Goal: Transaction & Acquisition: Purchase product/service

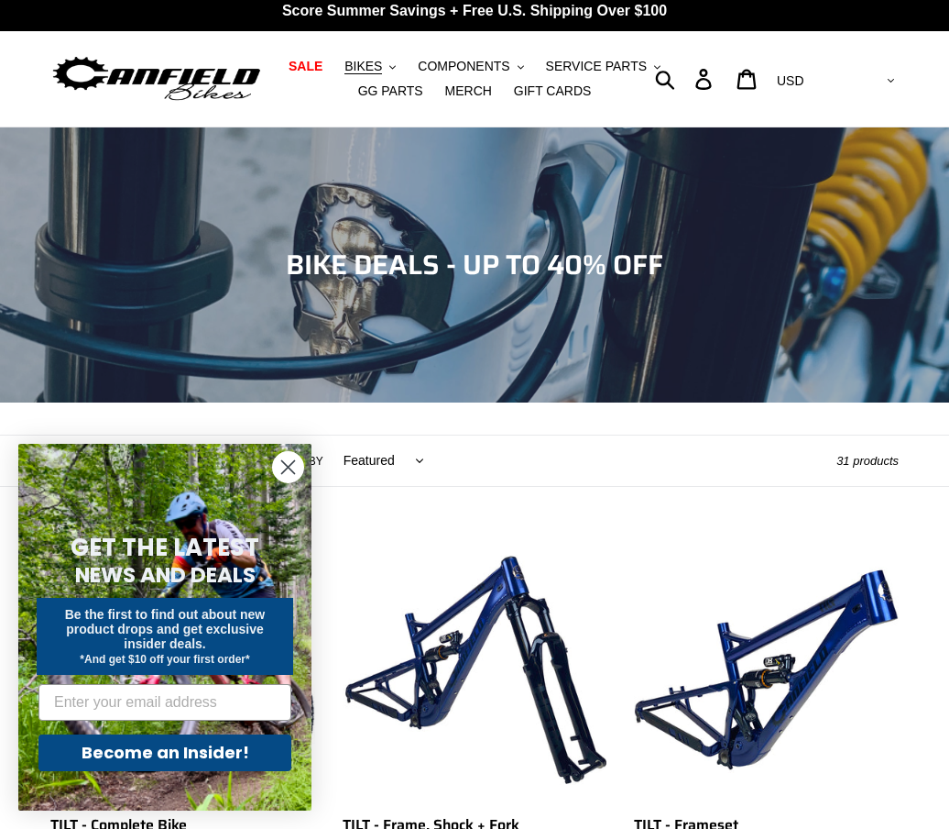
scroll to position [13, 0]
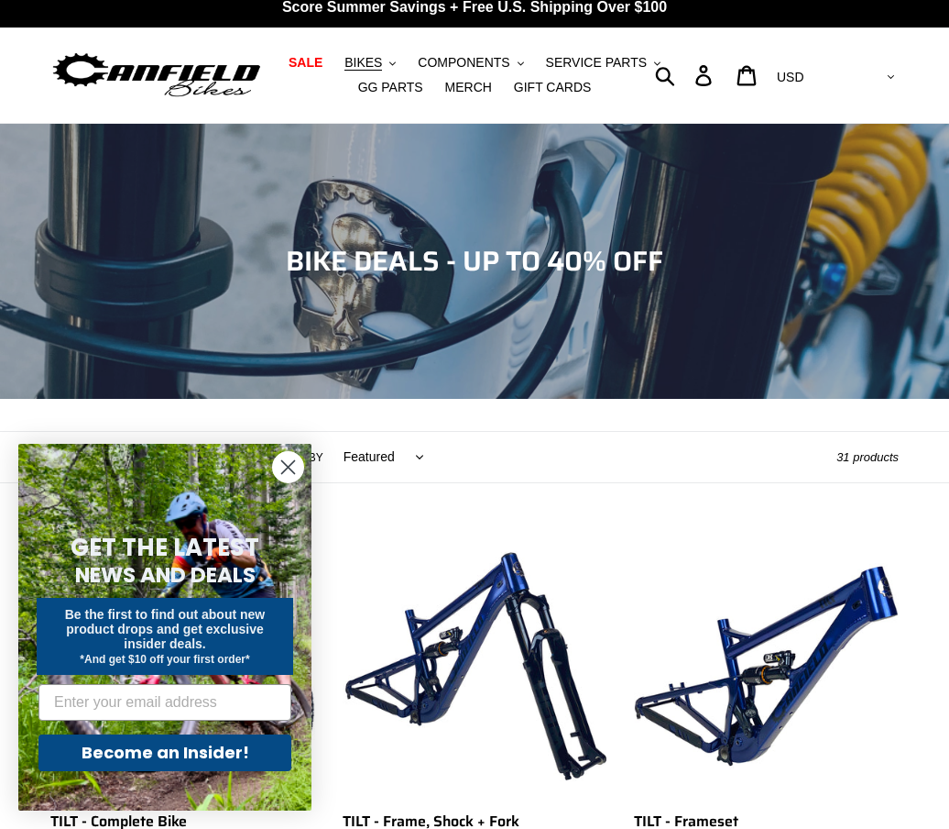
click at [281, 466] on circle "Close dialog" at bounding box center [288, 467] width 30 height 30
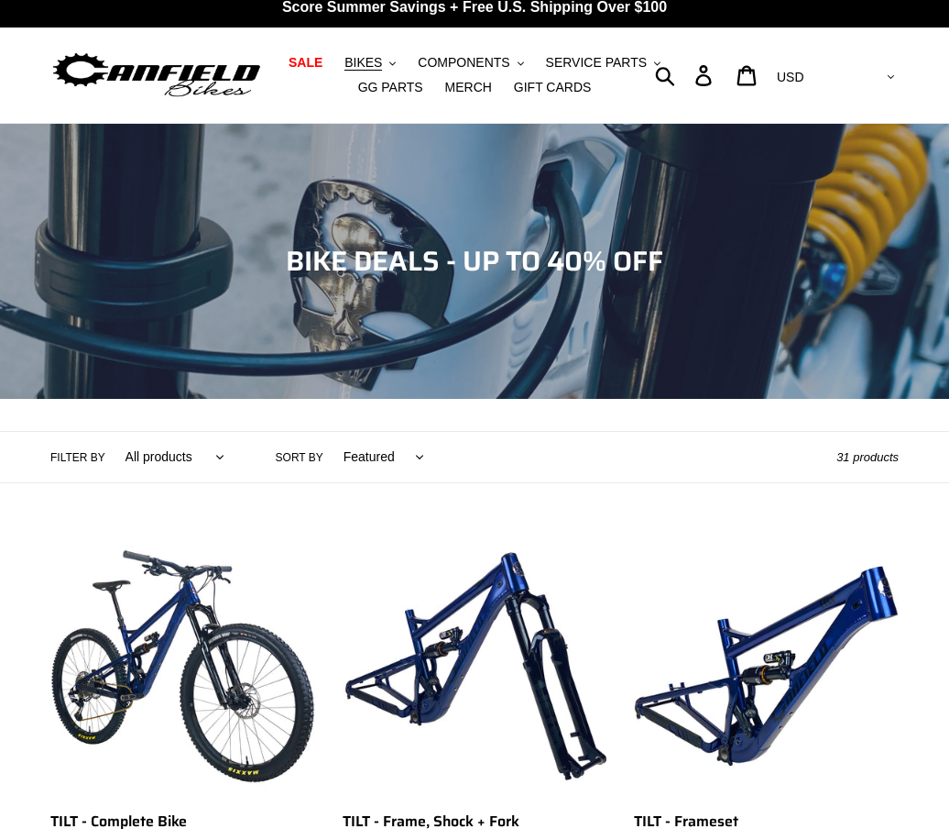
scroll to position [0, 0]
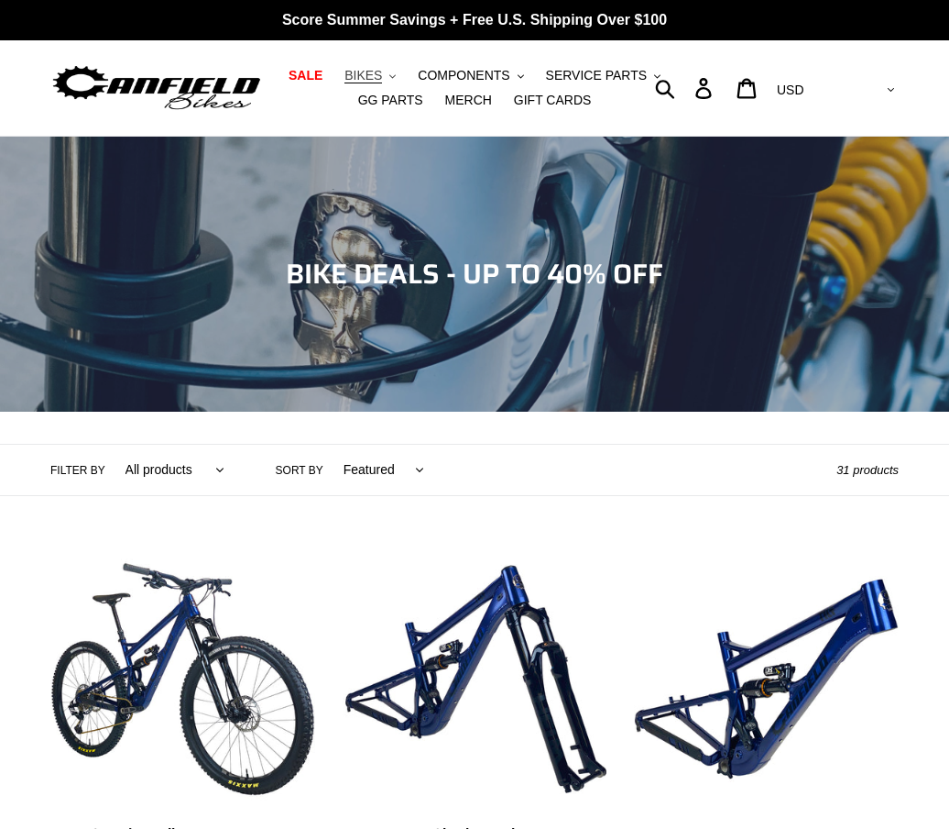
click at [391, 76] on icon ".cls-1{fill:#231f20}" at bounding box center [393, 76] width 6 height 6
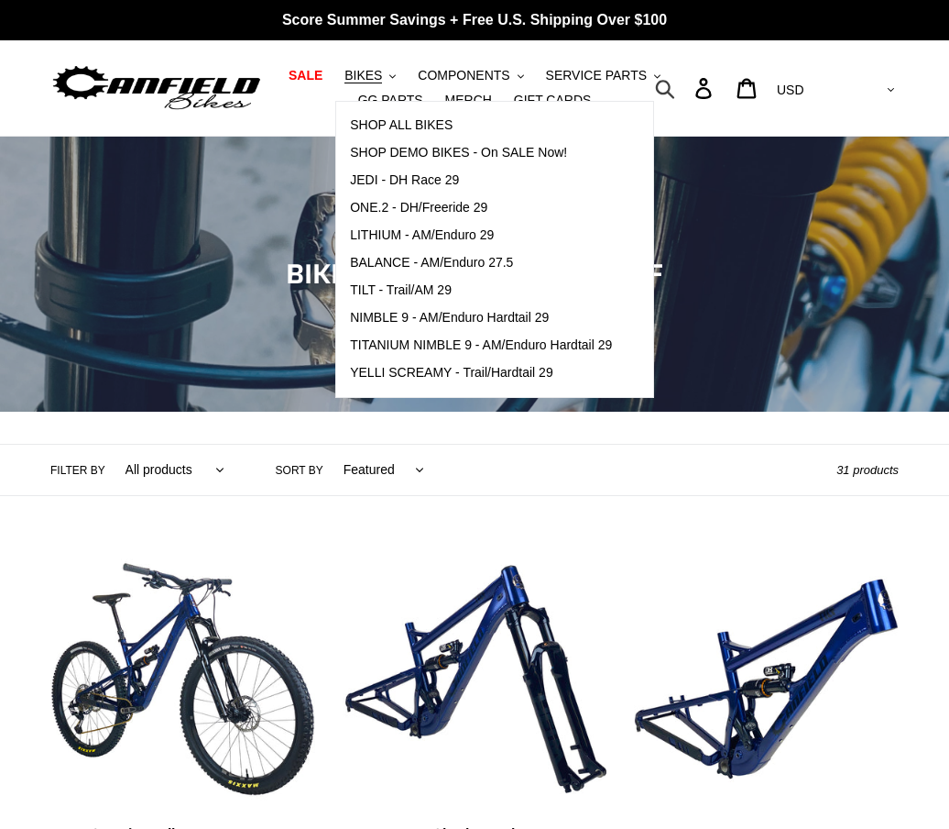
click at [675, 82] on icon "button" at bounding box center [665, 89] width 18 height 18
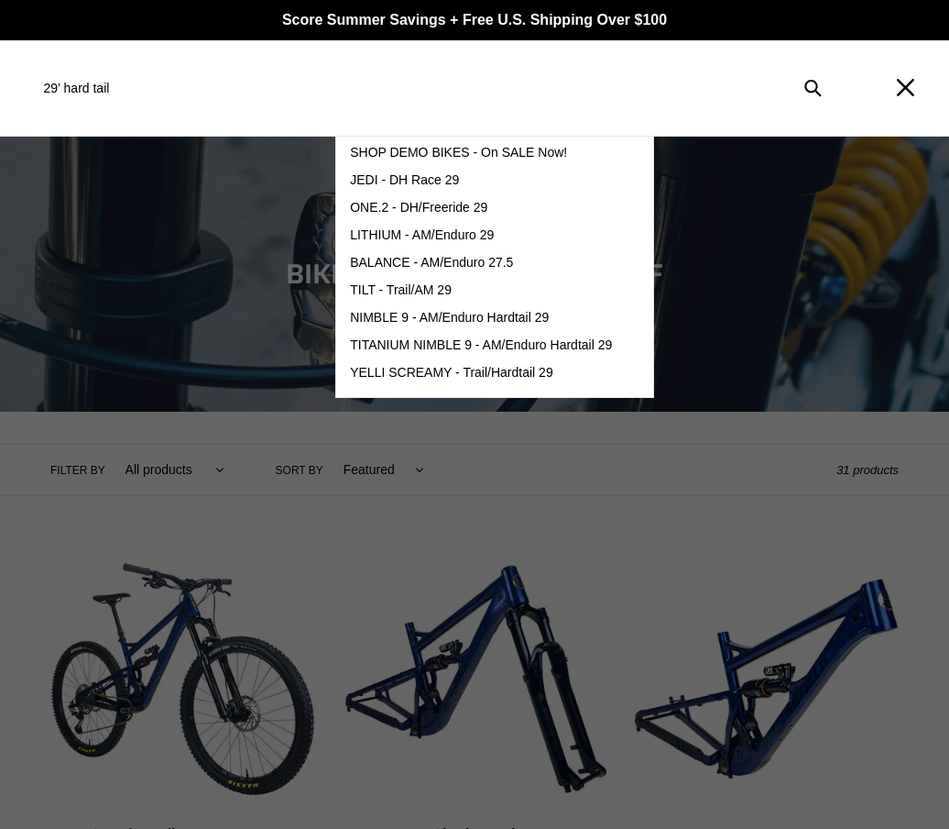
type input "29’ hard tail"
click at [813, 88] on button "Submit" at bounding box center [813, 88] width 39 height 40
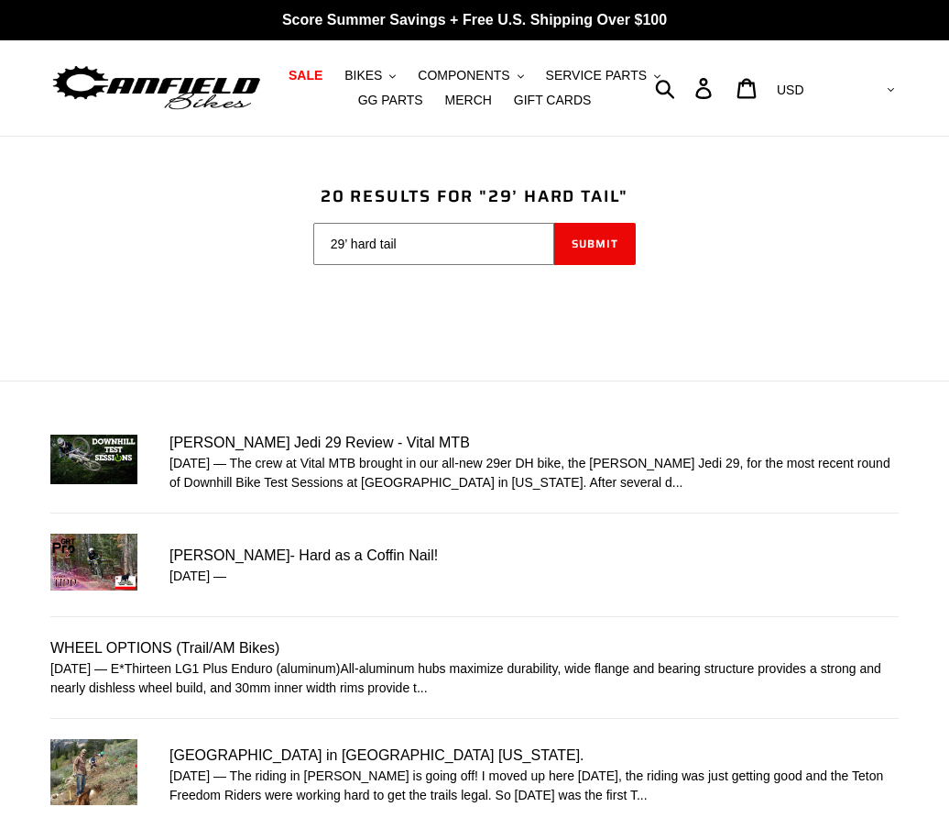
drag, startPoint x: 354, startPoint y: 237, endPoint x: 365, endPoint y: 230, distance: 13.2
click at [354, 237] on input "29’ hard tail" at bounding box center [434, 244] width 242 height 42
type input "29”hard tail"
click at [595, 243] on button "Submit" at bounding box center [595, 244] width 82 height 42
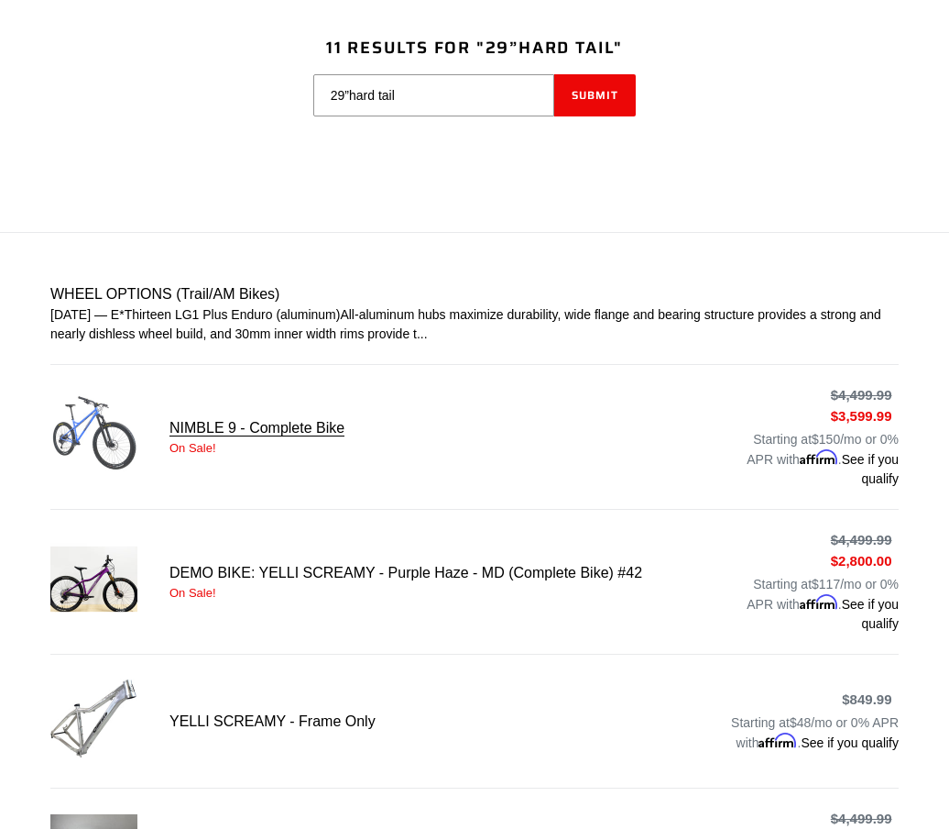
scroll to position [170, 0]
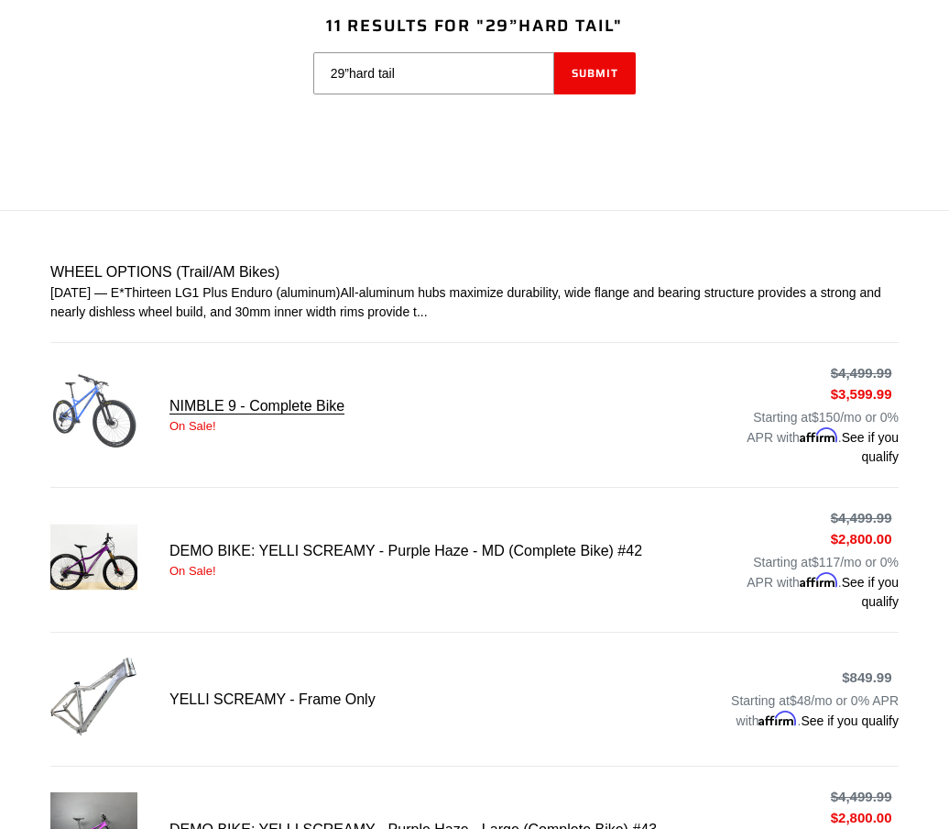
click at [274, 411] on link "NIMBLE 9 - Complete Bike" at bounding box center [474, 415] width 849 height 104
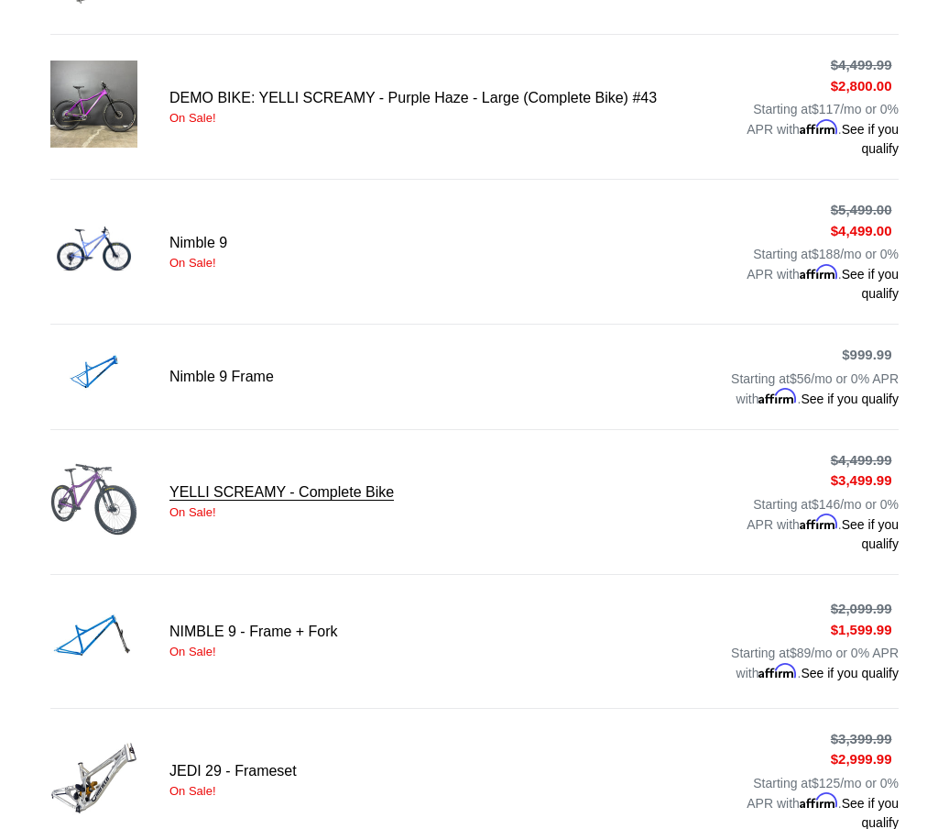
scroll to position [904, 0]
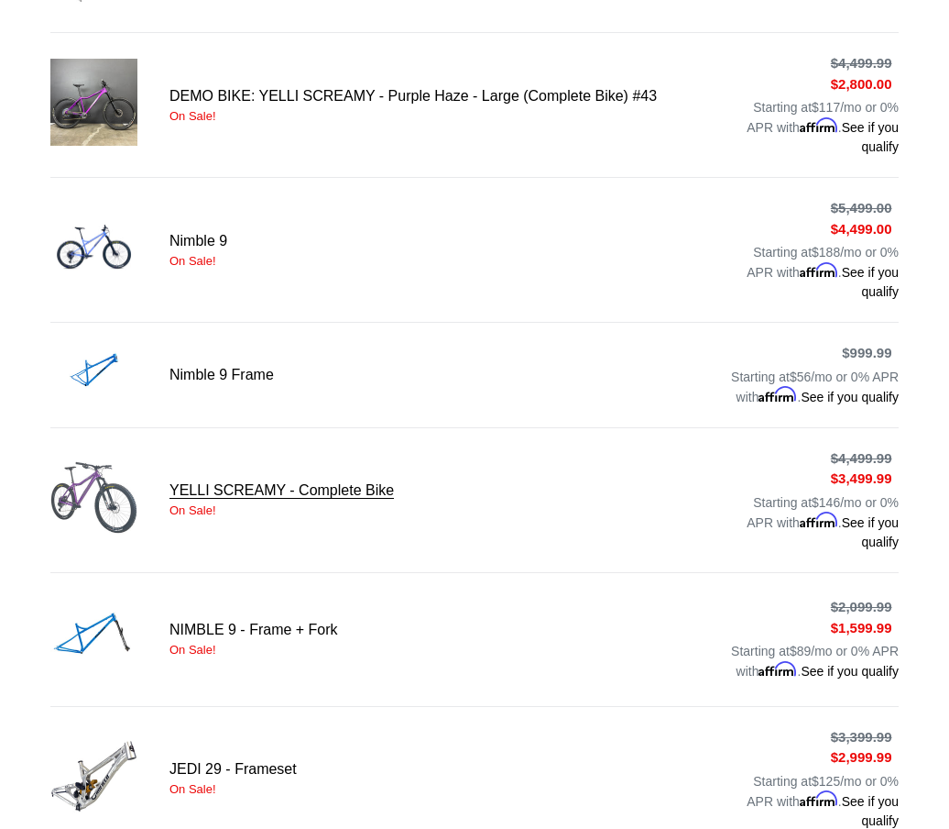
click at [293, 503] on link "YELLI SCREAMY - Complete Bike" at bounding box center [474, 500] width 849 height 104
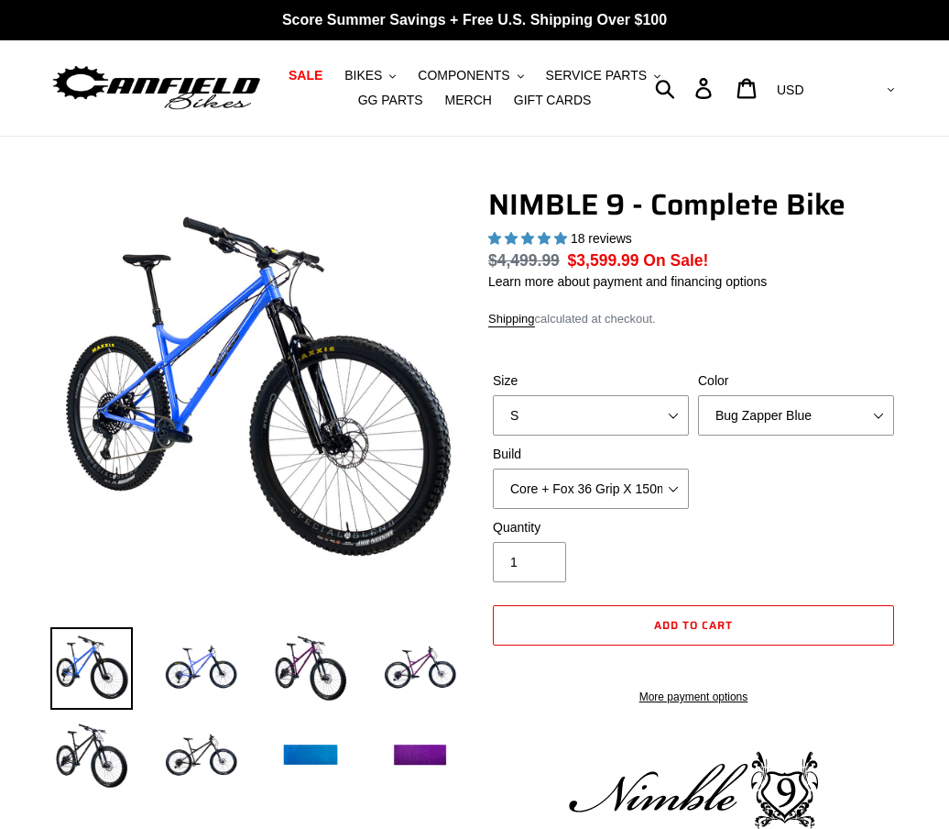
select select "highest-rating"
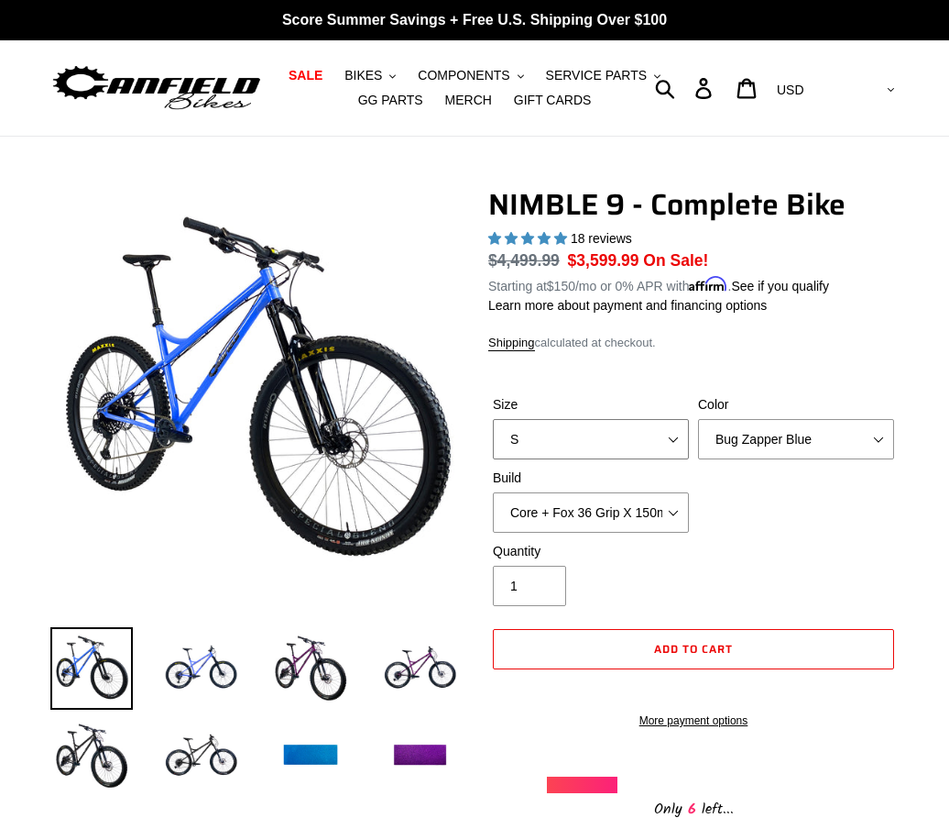
select select "L"
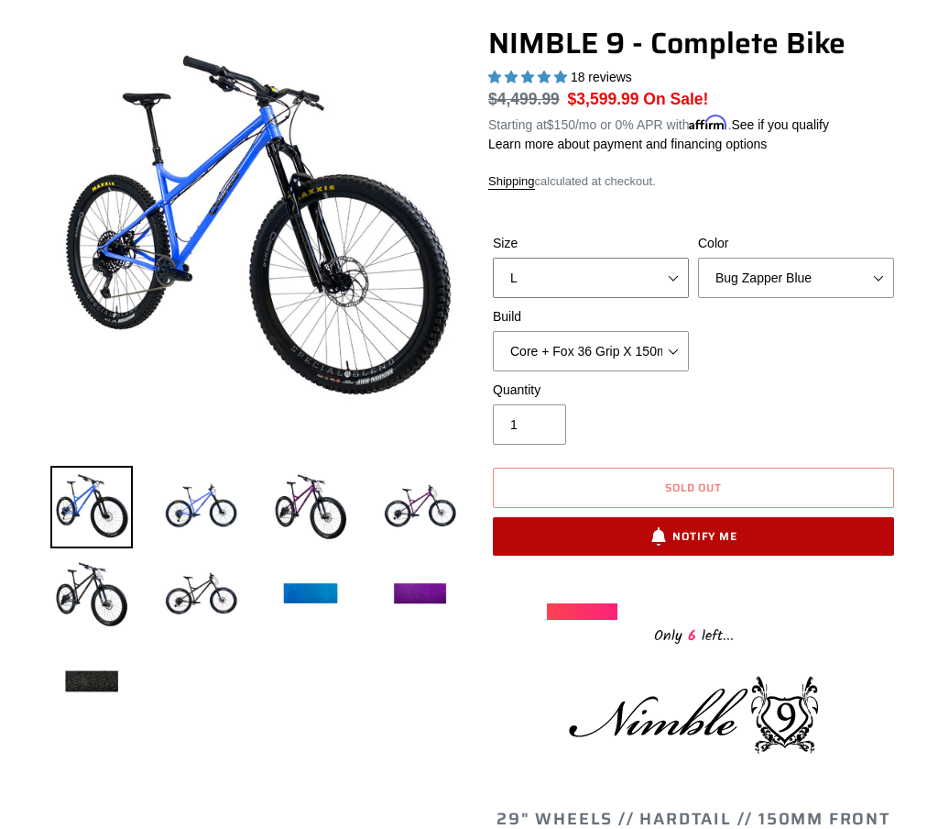
scroll to position [162, 0]
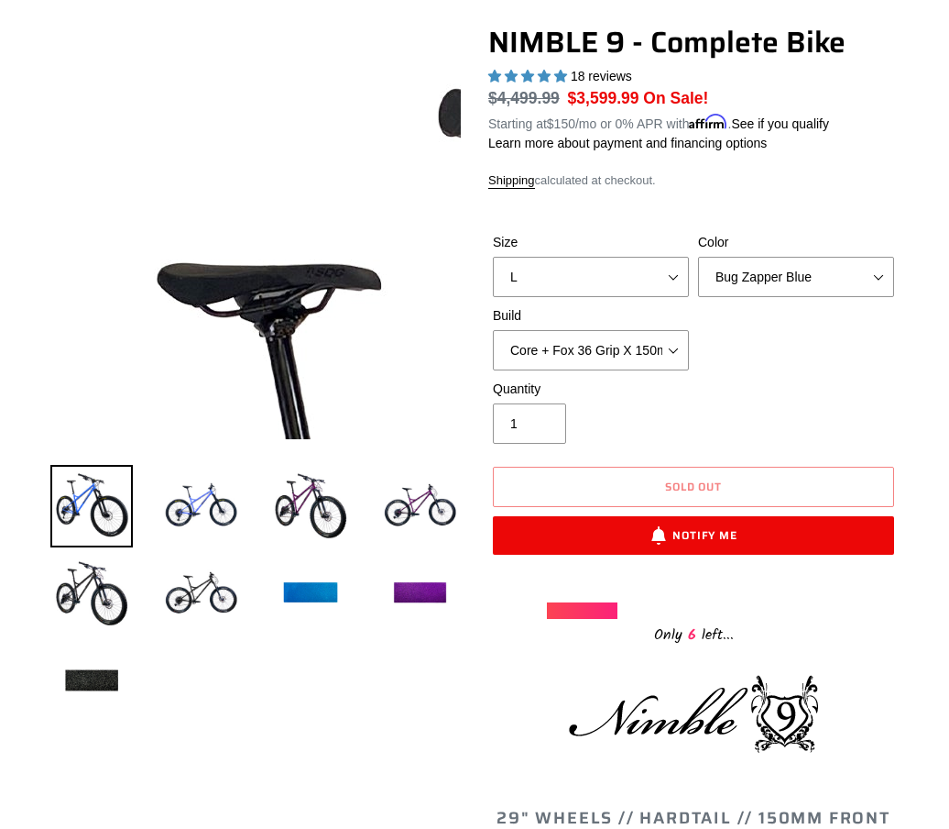
drag, startPoint x: 670, startPoint y: 343, endPoint x: 110, endPoint y: 41, distance: 636.0
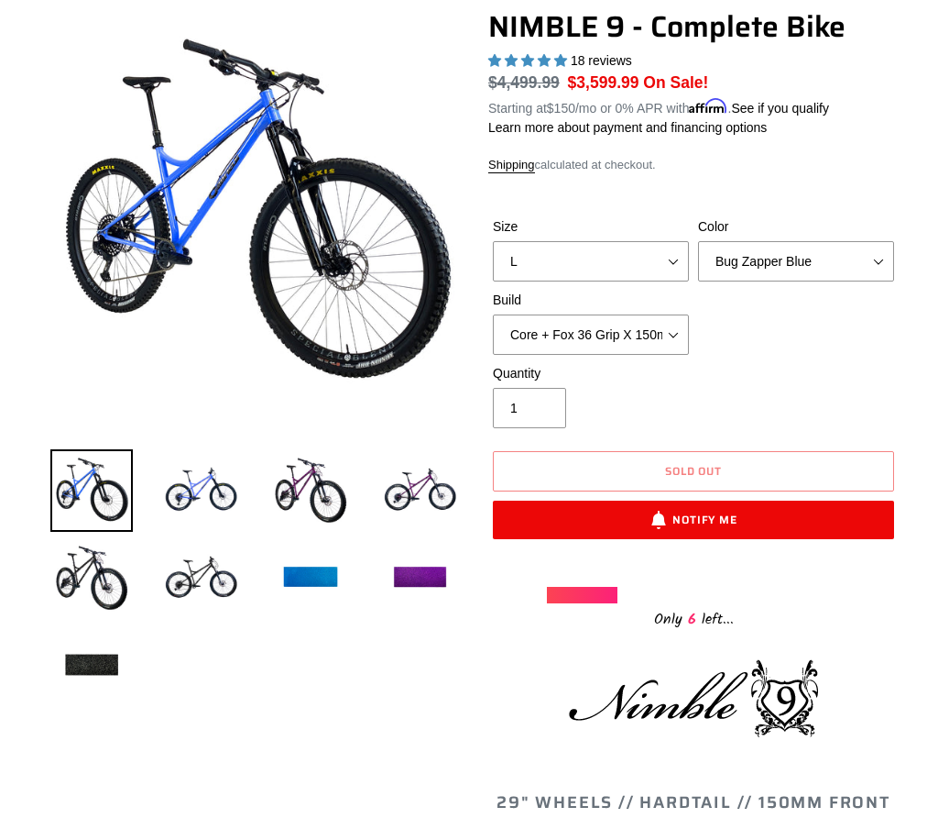
scroll to position [0, 0]
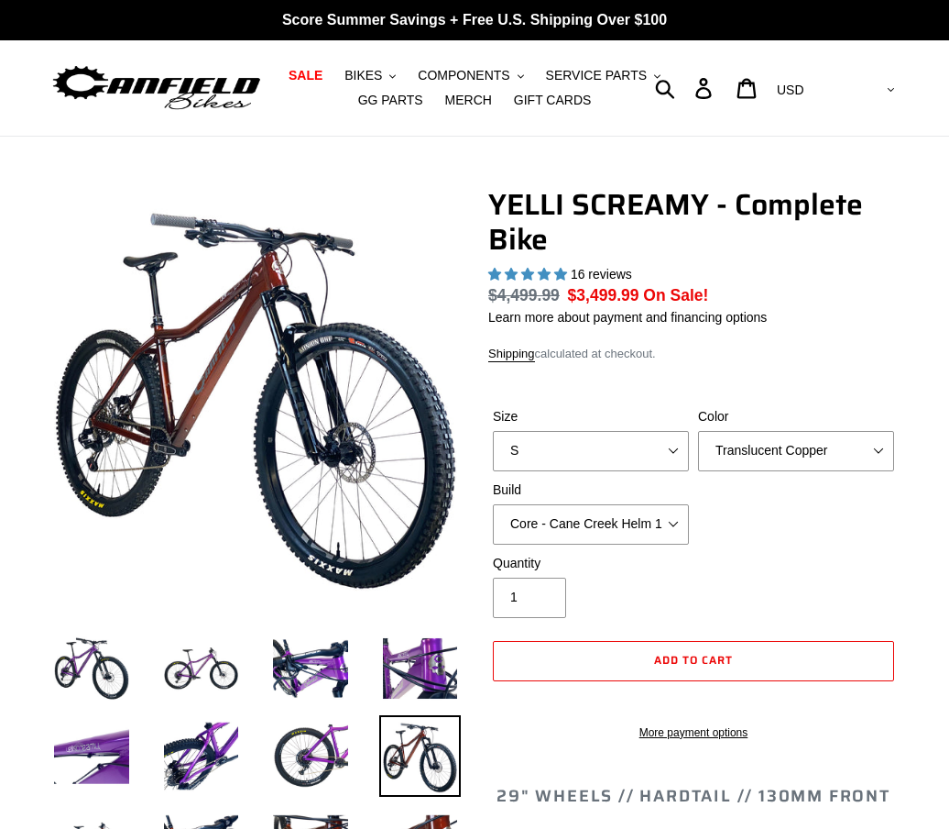
select select "highest-rating"
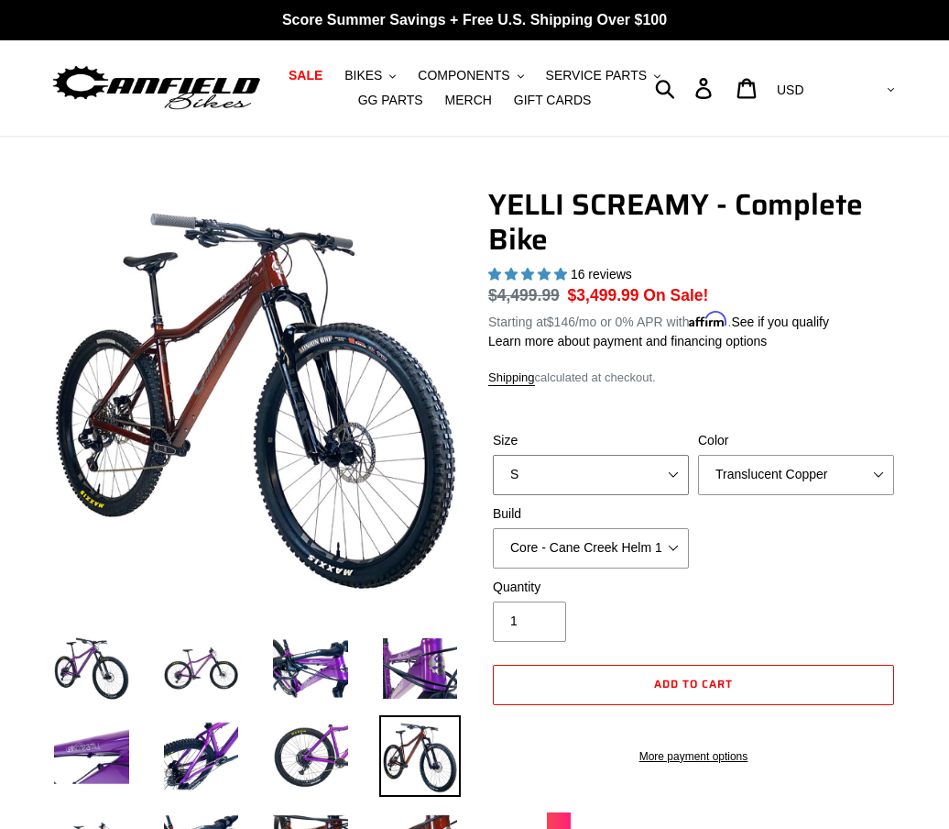
select select "L"
drag, startPoint x: 677, startPoint y: 541, endPoint x: 735, endPoint y: 552, distance: 58.8
click at [736, 553] on div "Size S M L XL Color Translucent Copper Purple Haze Raw Build Core - Cane Creek …" at bounding box center [693, 504] width 411 height 147
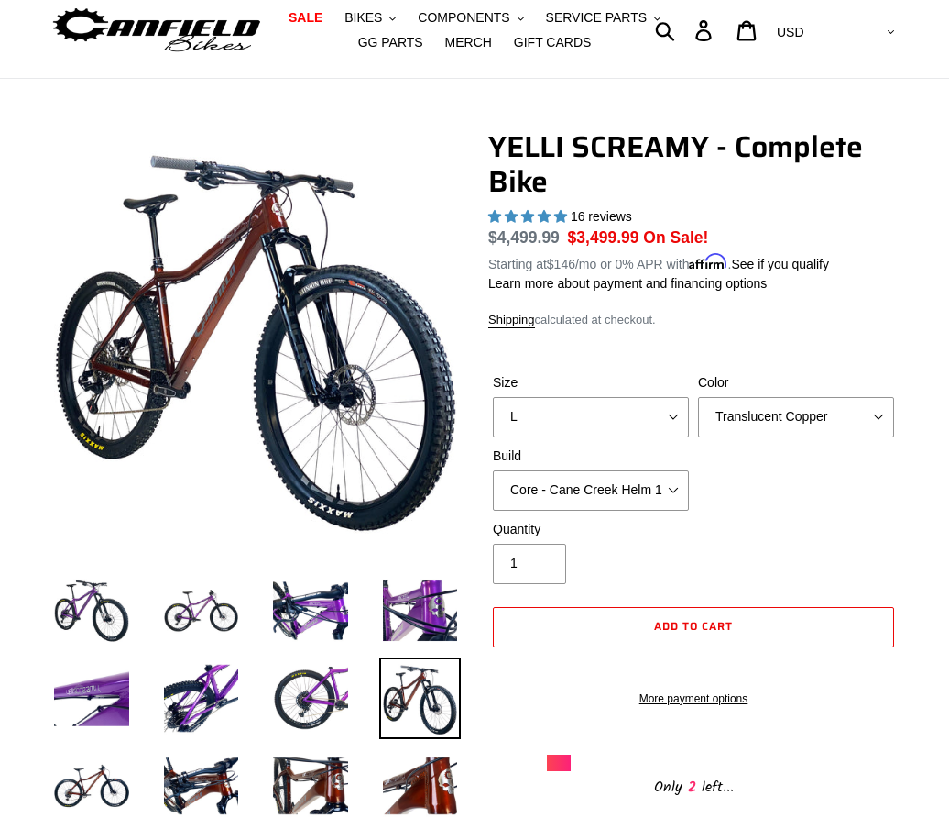
scroll to position [50, 0]
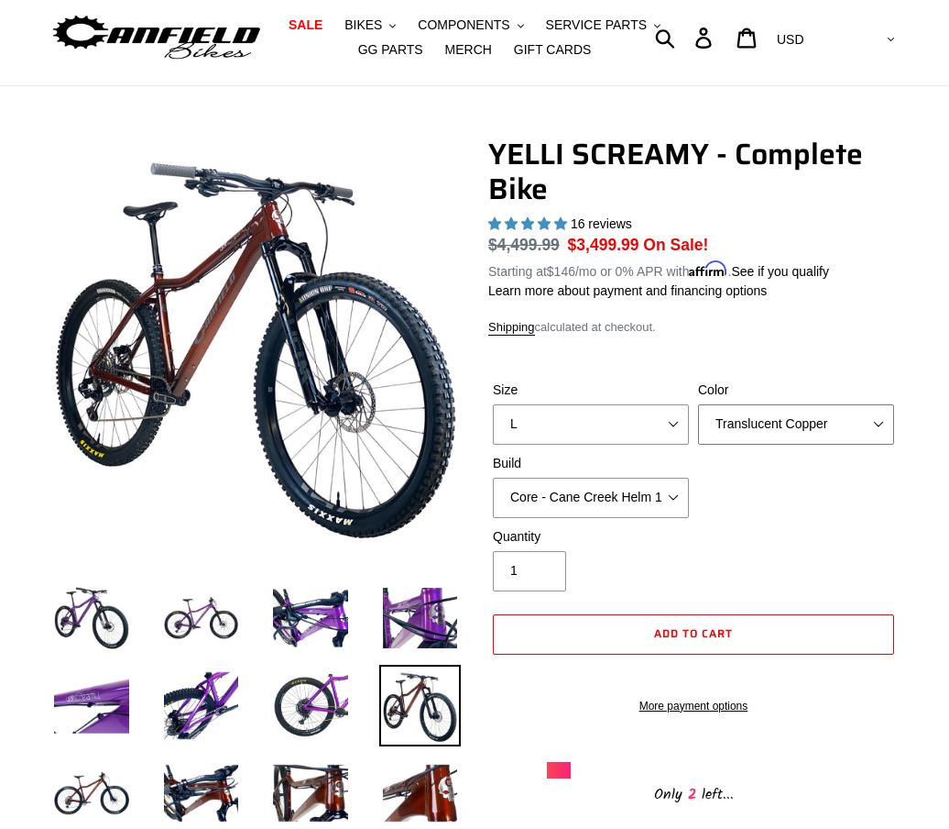
click at [881, 418] on select "Translucent Copper Purple Haze Raw" at bounding box center [796, 424] width 196 height 40
select select "Raw"
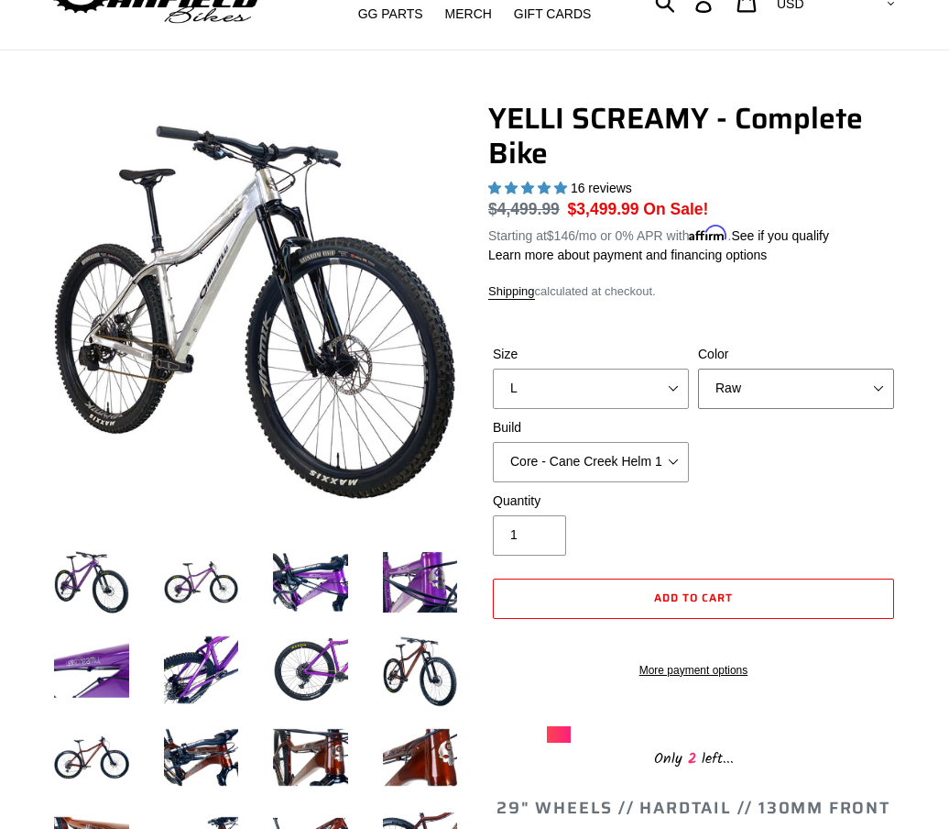
scroll to position [87, 0]
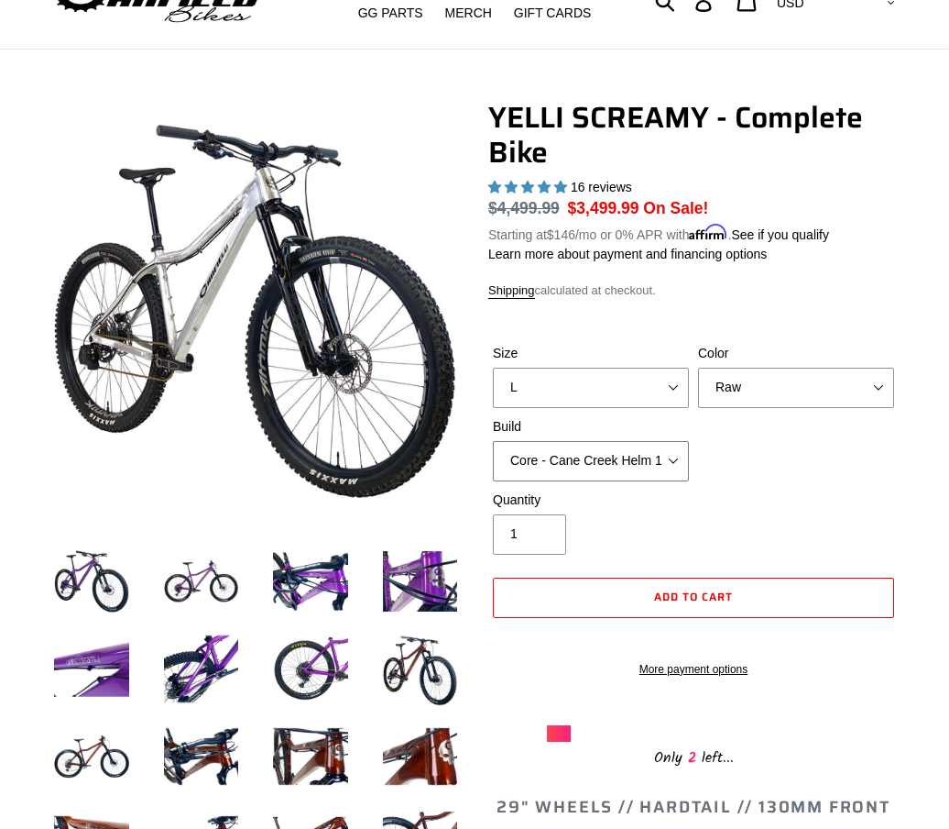
click at [673, 458] on select "Core - Cane Creek Helm 130 Pro - Cane Creek Helm 130 Core - Fox 34 SL Factory G…" at bounding box center [591, 461] width 196 height 40
click at [630, 456] on select "Core - Cane Creek Helm 130 Pro - Cane Creek Helm 130 Core - Fox 34 SL Factory G…" at bounding box center [591, 461] width 196 height 40
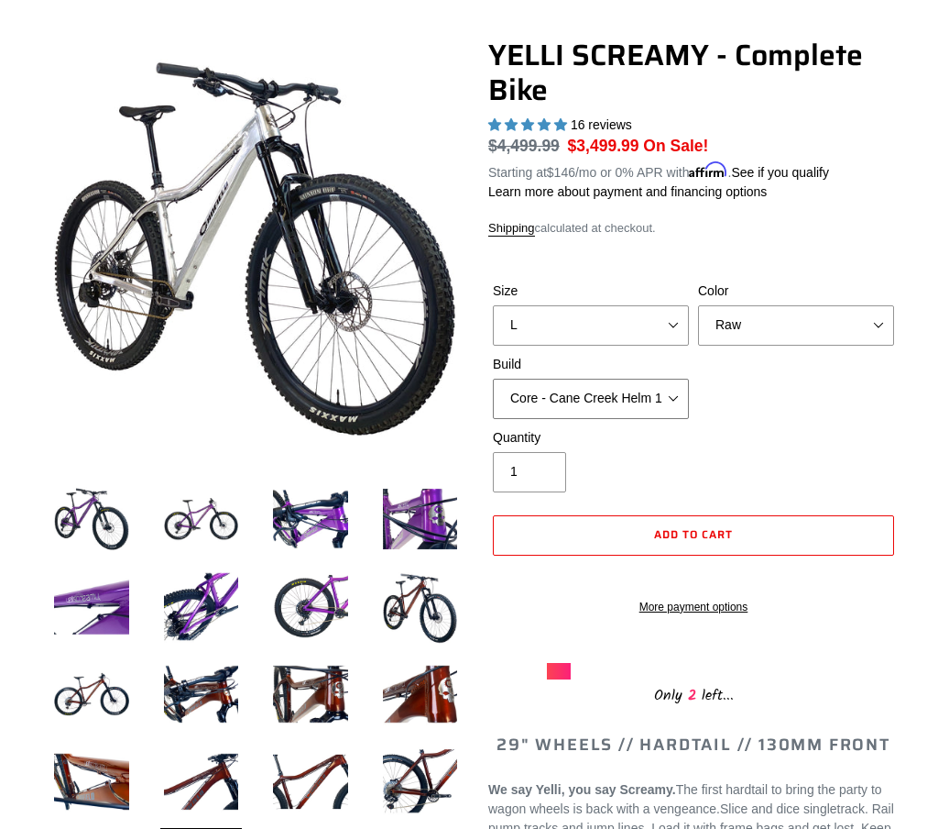
scroll to position [106, 0]
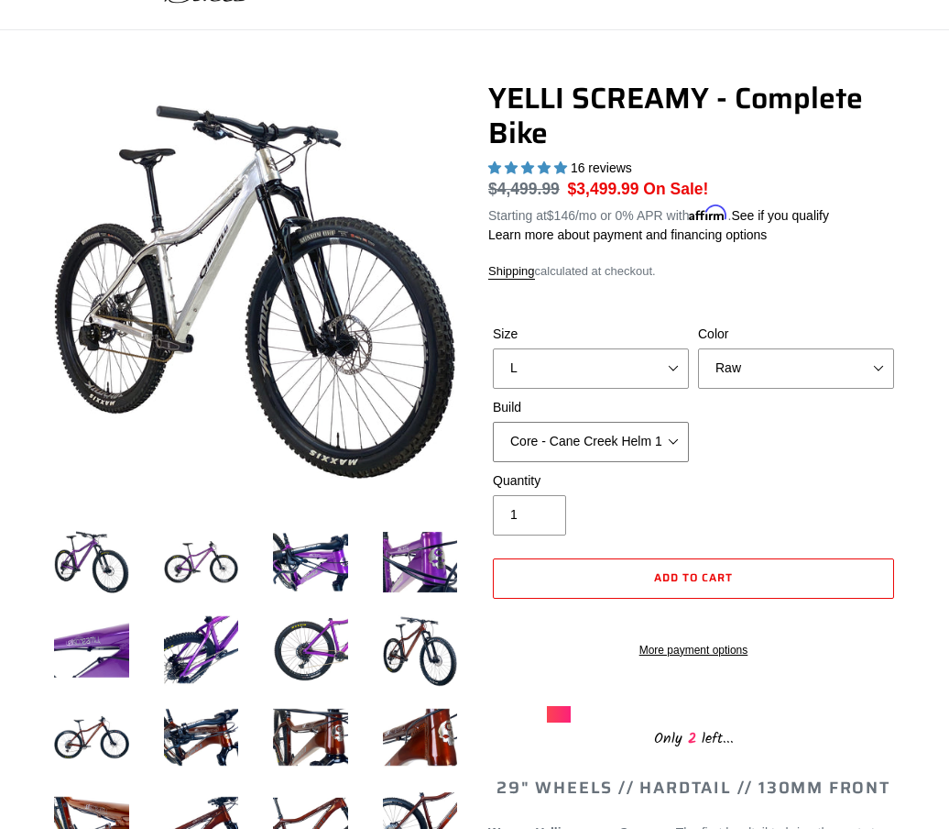
click at [686, 442] on select "Core - Cane Creek Helm 130 Pro - Cane Creek Helm 130 Core - Fox 34 SL Factory G…" at bounding box center [591, 442] width 196 height 40
select select "Core - RockShox Pike Ultimate 130"
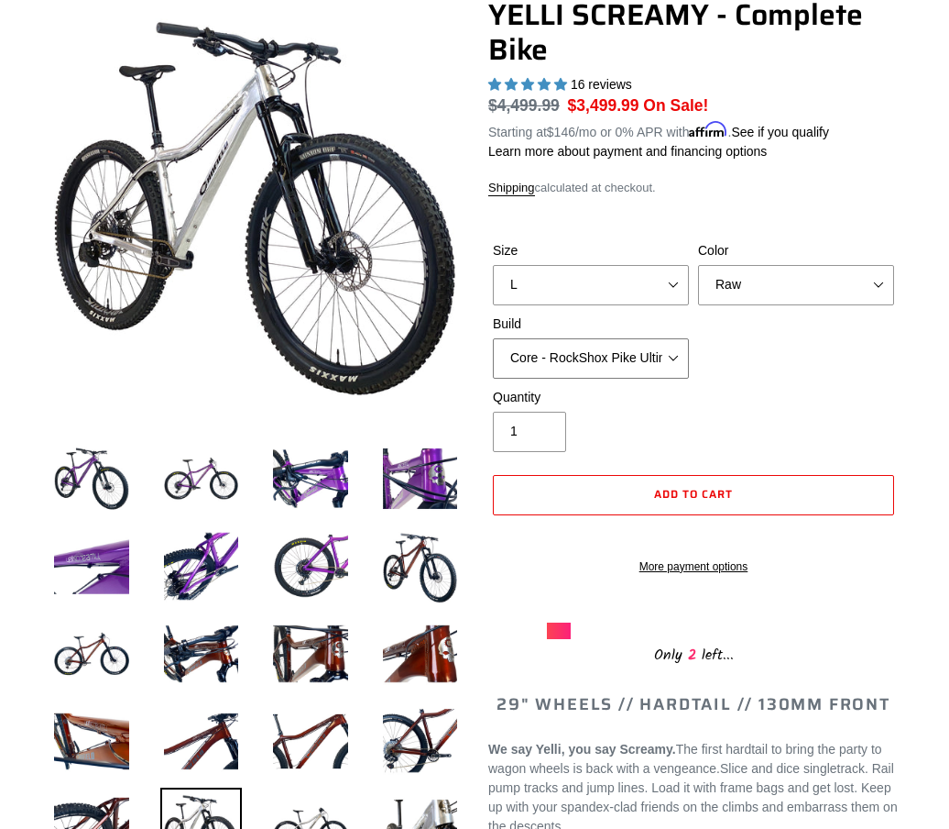
scroll to position [163, 0]
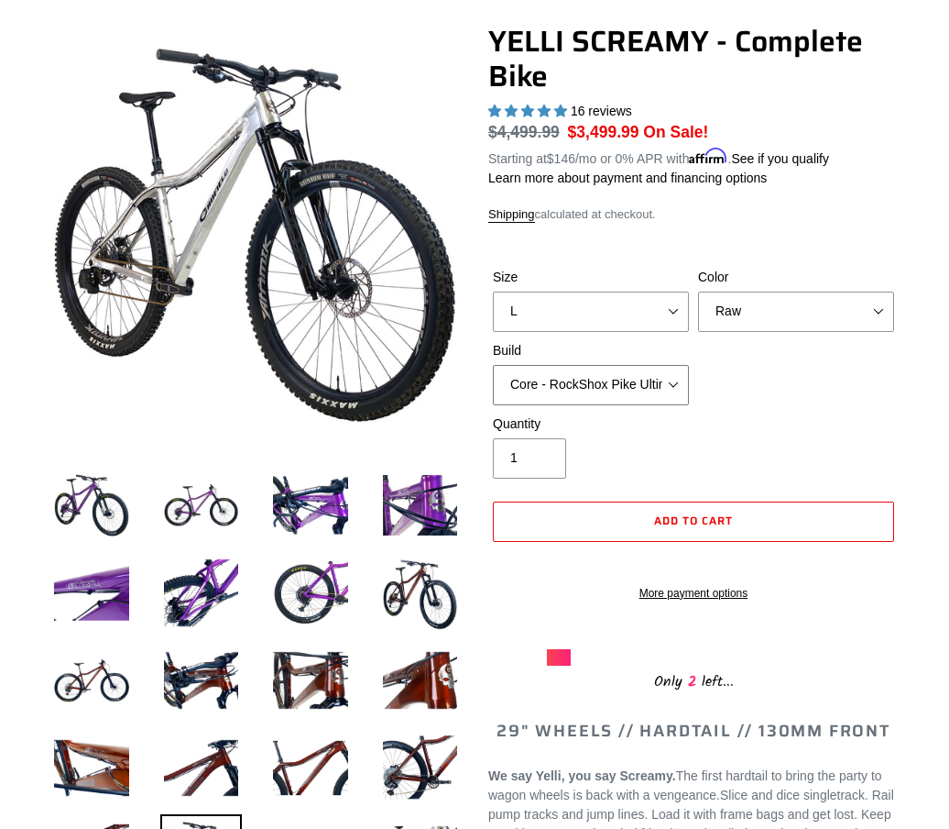
click at [686, 388] on select "Core - Cane Creek Helm 130 Pro - Cane Creek Helm 130 Core - Fox 34 SL Factory G…" at bounding box center [591, 385] width 196 height 40
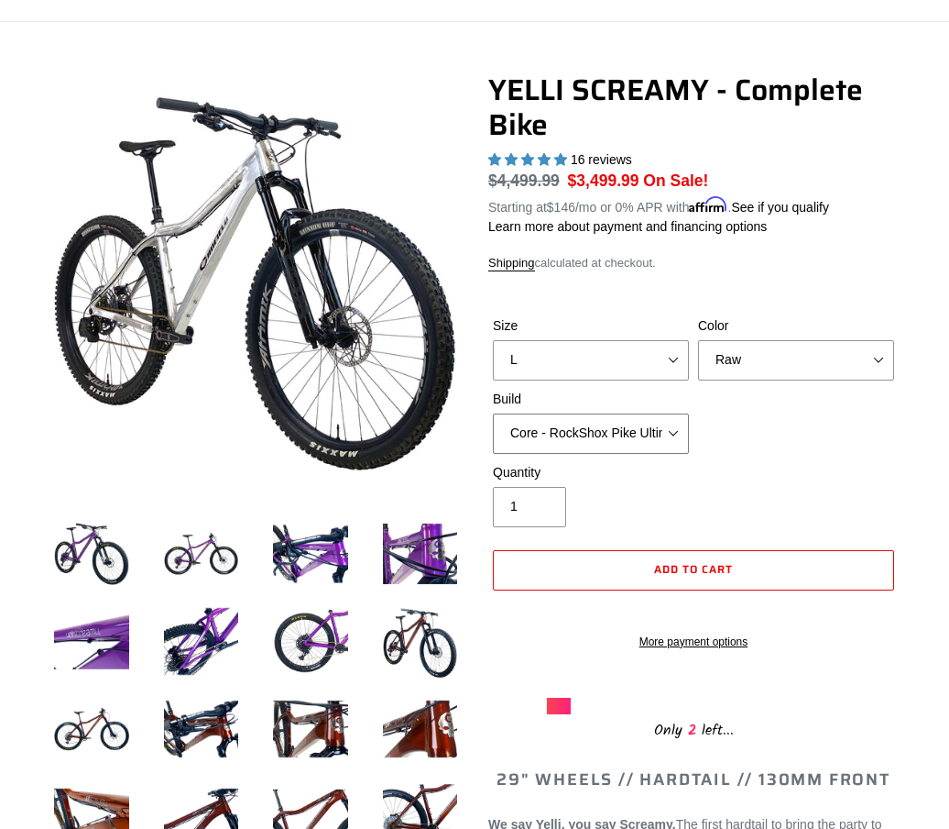
scroll to position [114, 0]
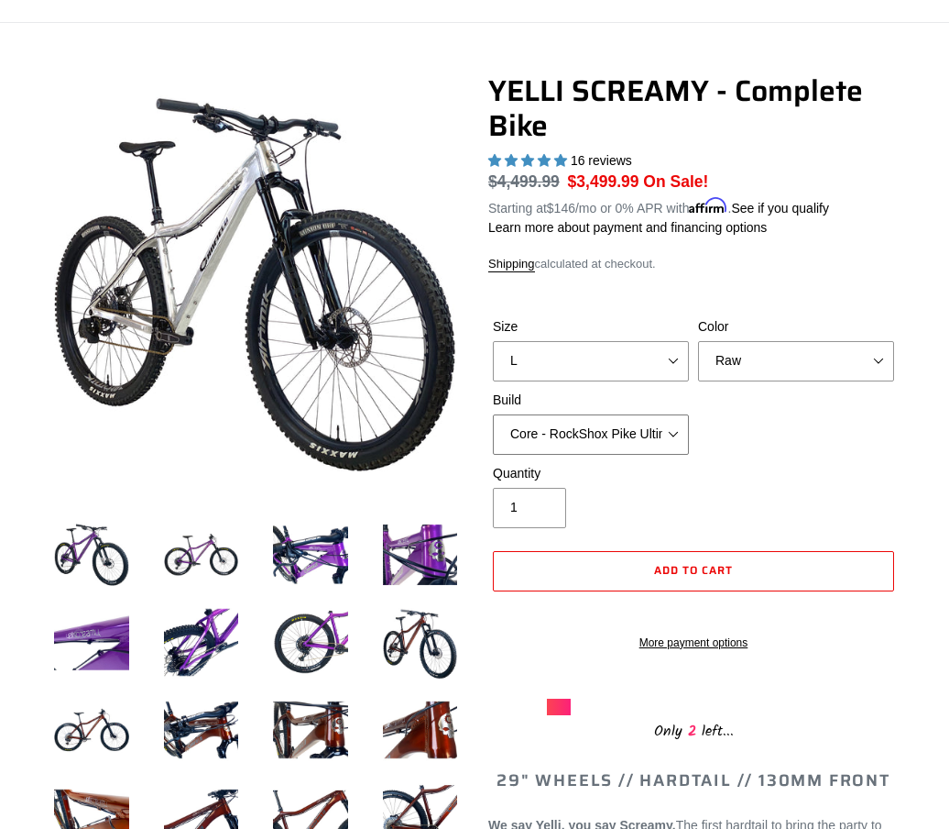
click at [686, 434] on select "Core - Cane Creek Helm 130 Pro - Cane Creek Helm 130 Core - Fox 34 SL Factory G…" at bounding box center [591, 434] width 196 height 40
click at [688, 431] on select "Core - Cane Creek Helm 130 Pro - Cane Creek Helm 130 Core - Fox 34 SL Factory G…" at bounding box center [591, 434] width 196 height 40
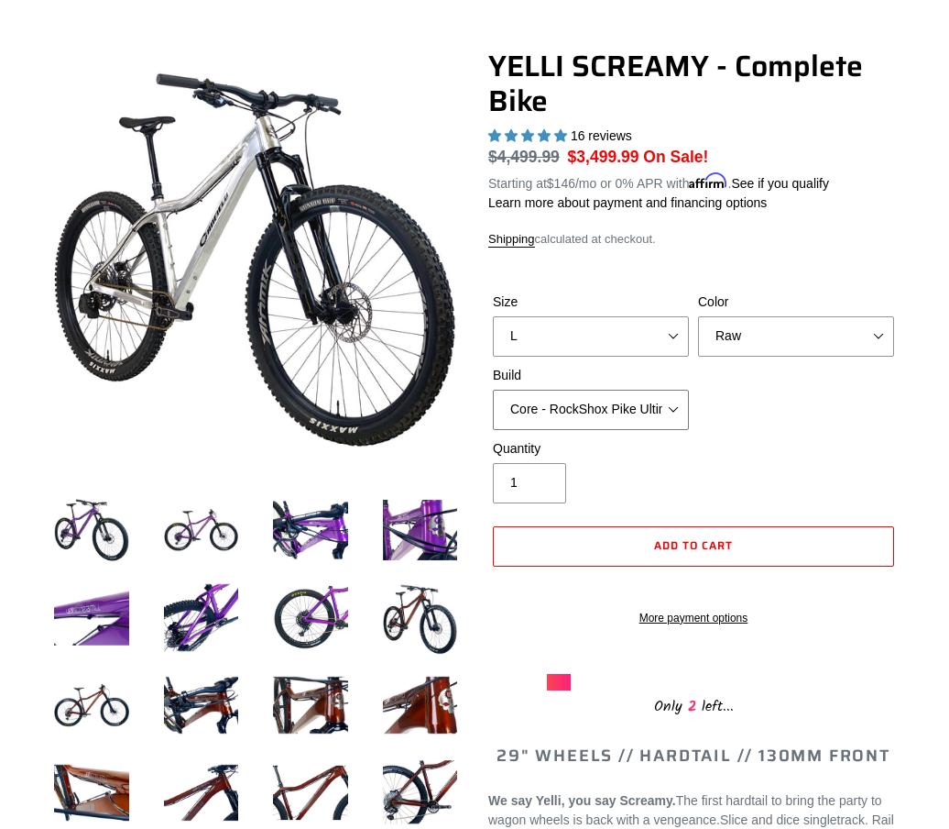
scroll to position [148, 0]
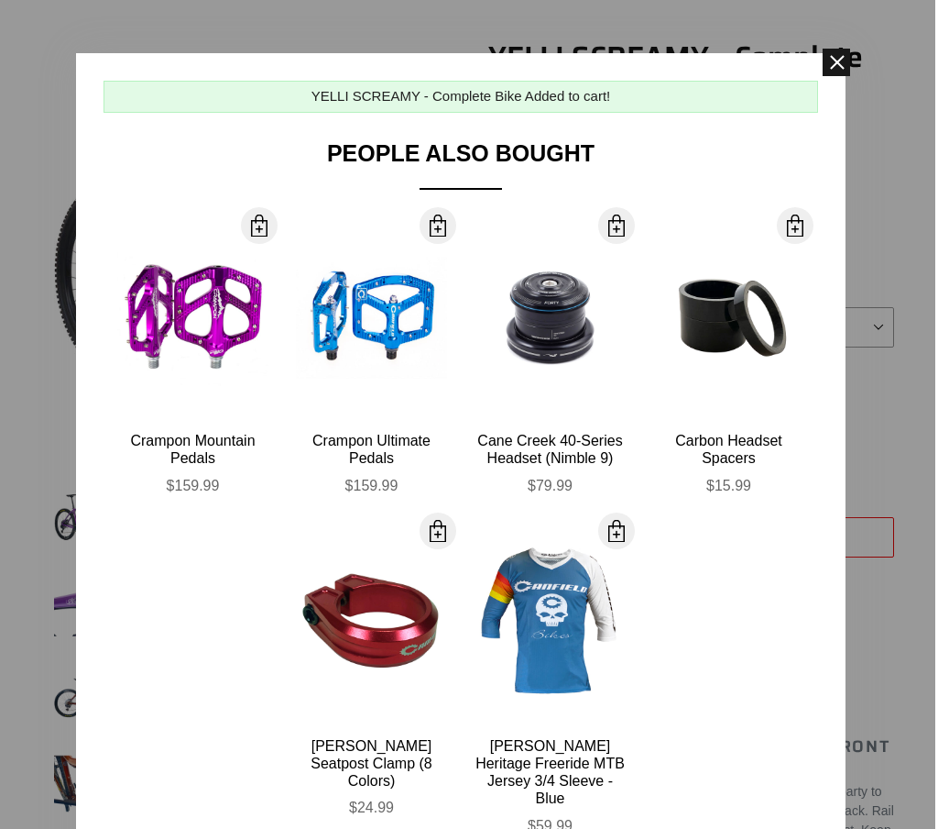
click at [847, 63] on span at bounding box center [836, 62] width 27 height 27
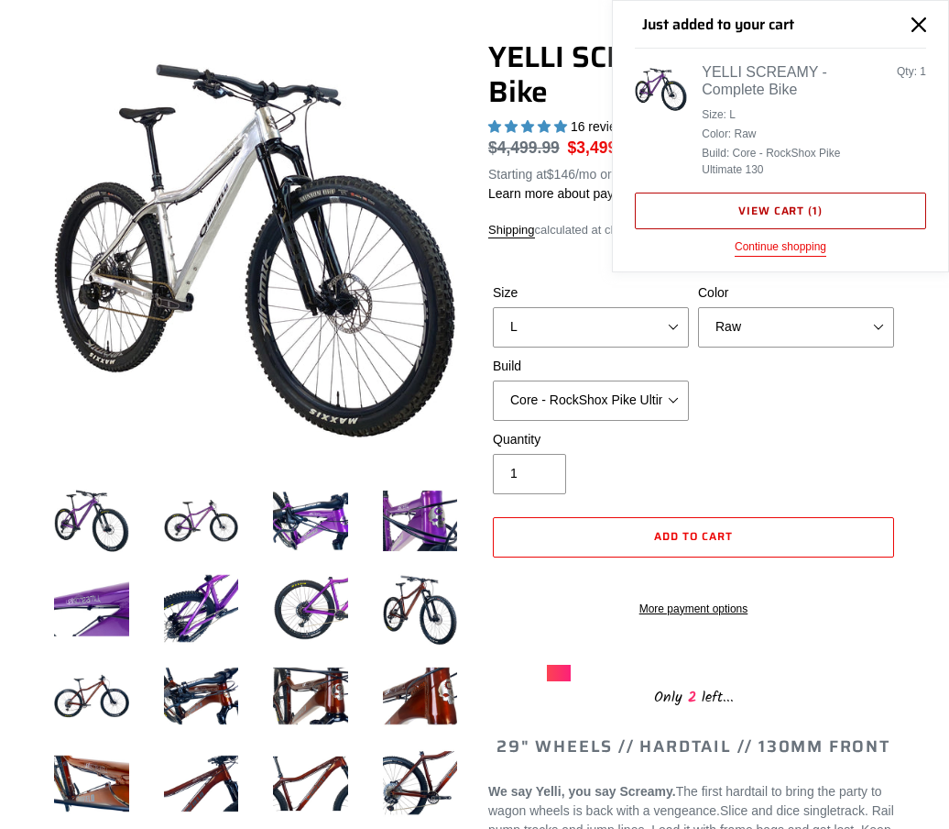
click at [851, 210] on link "View cart ( 1 )" at bounding box center [780, 210] width 291 height 37
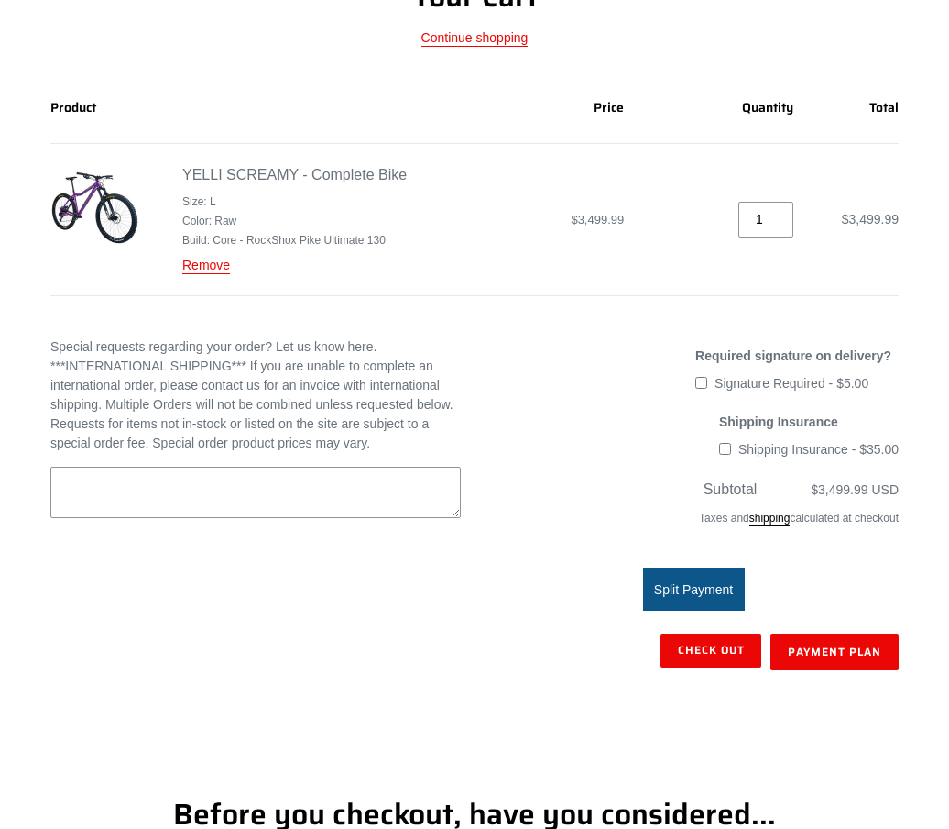
scroll to position [237, 0]
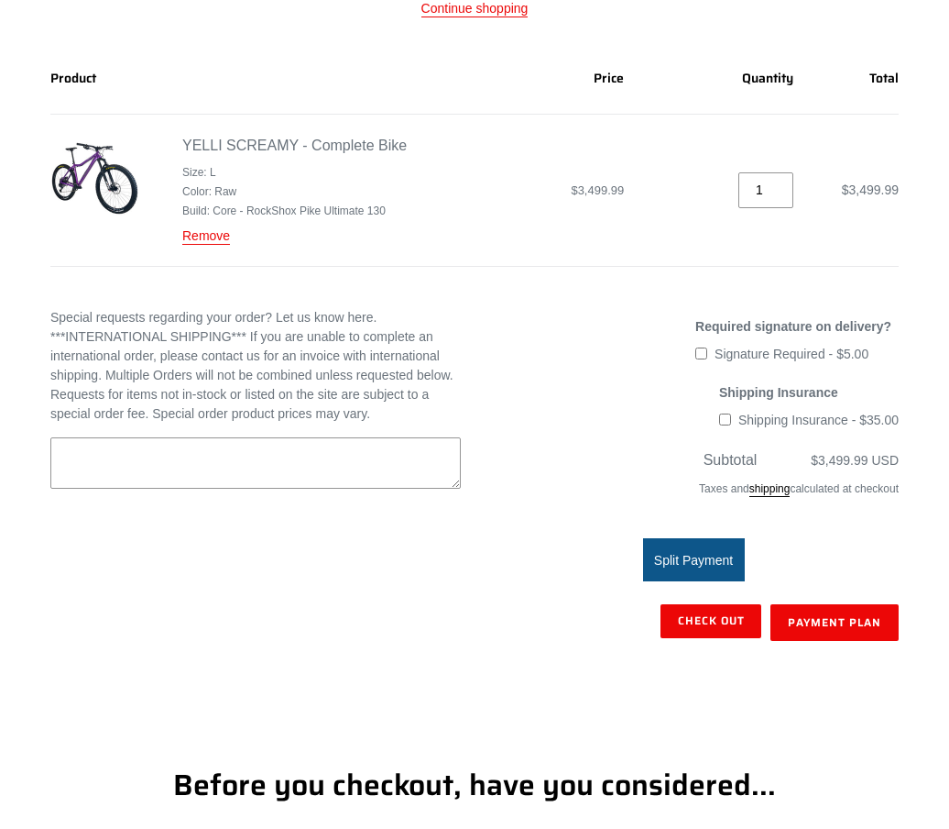
click at [895, 672] on shopify-apple-pay-button at bounding box center [897, 664] width 4 height 15
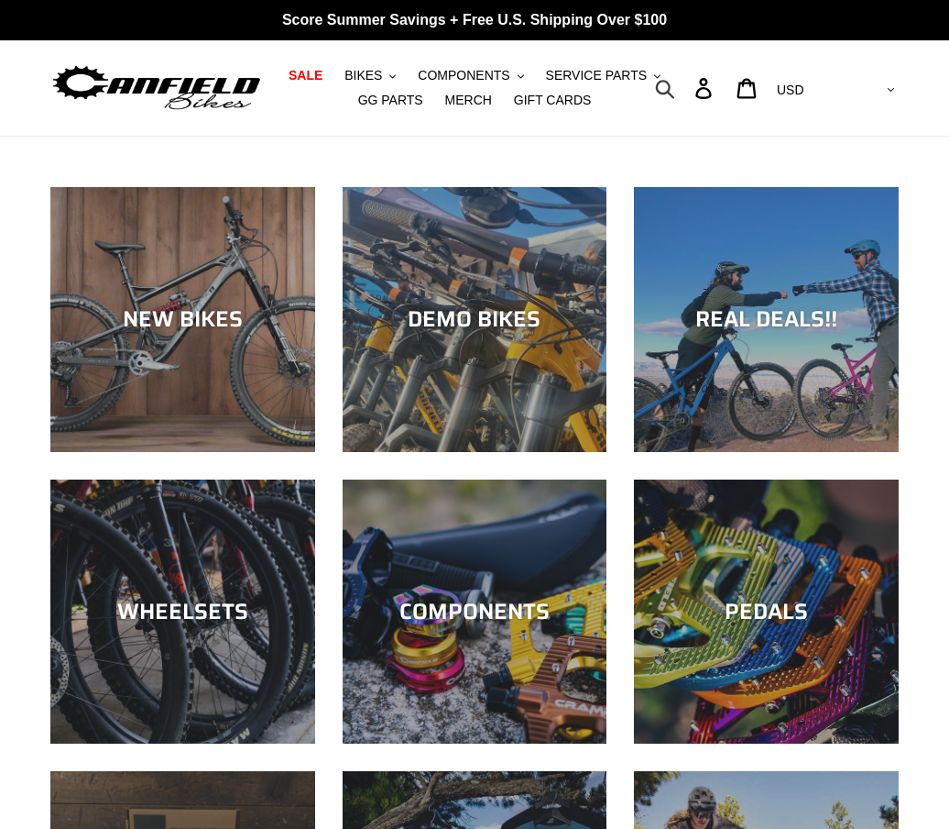
click at [675, 87] on icon "button" at bounding box center [665, 88] width 20 height 21
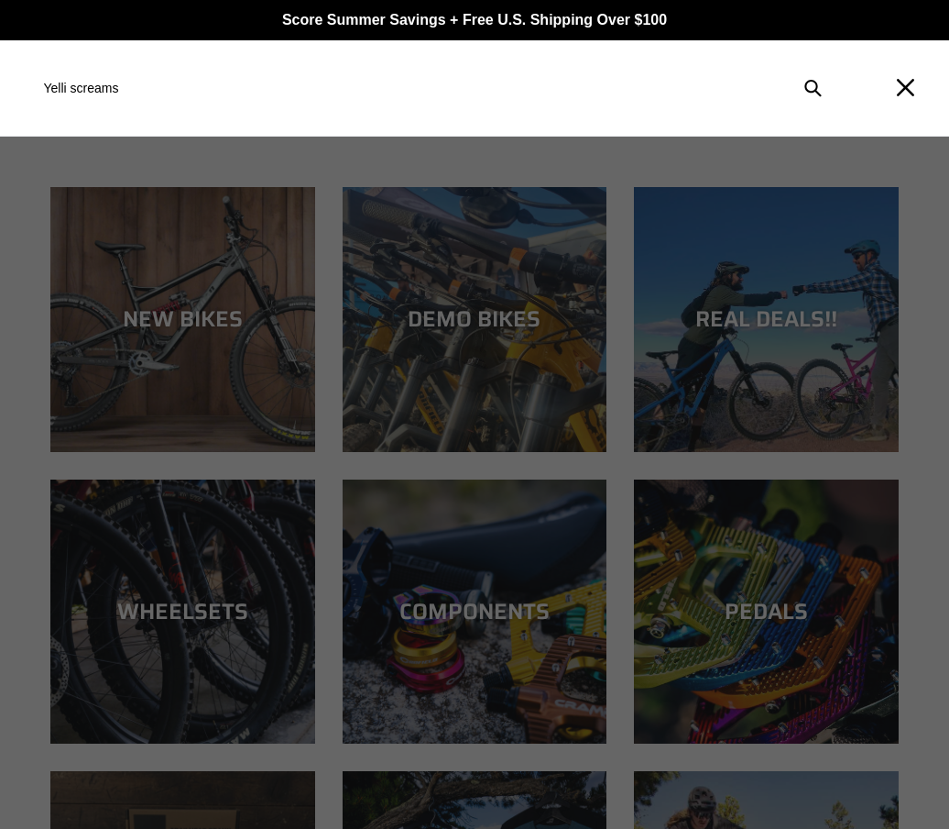
type input "Yelli screams"
click at [813, 88] on button "Submit" at bounding box center [813, 88] width 39 height 40
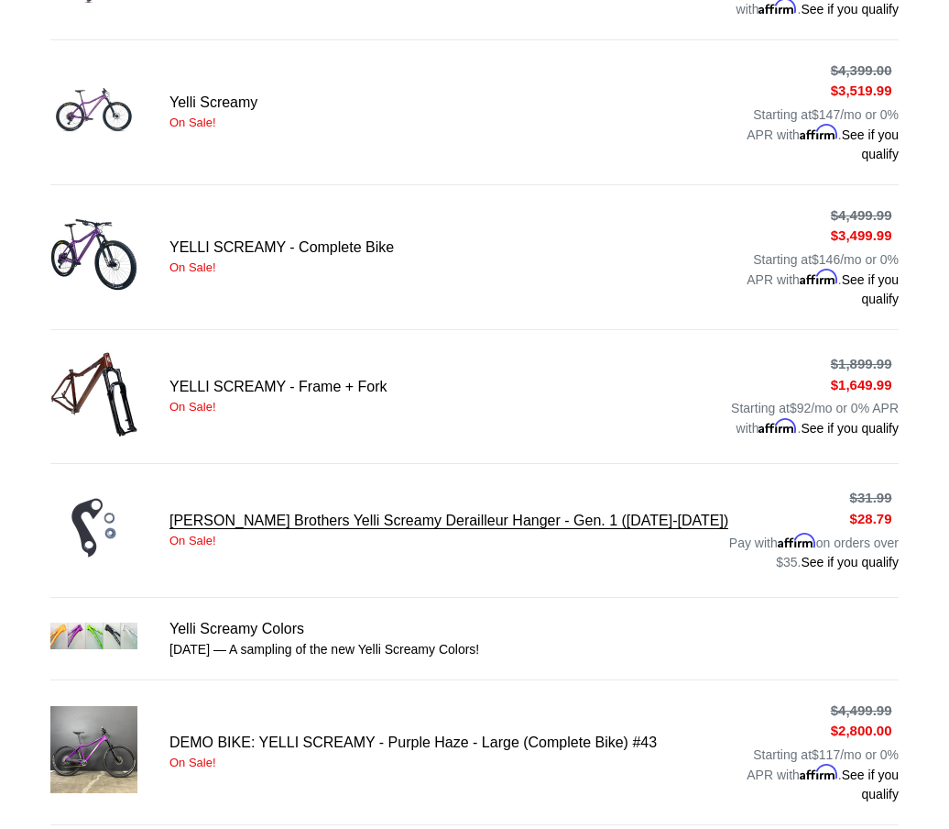
scroll to position [607, 0]
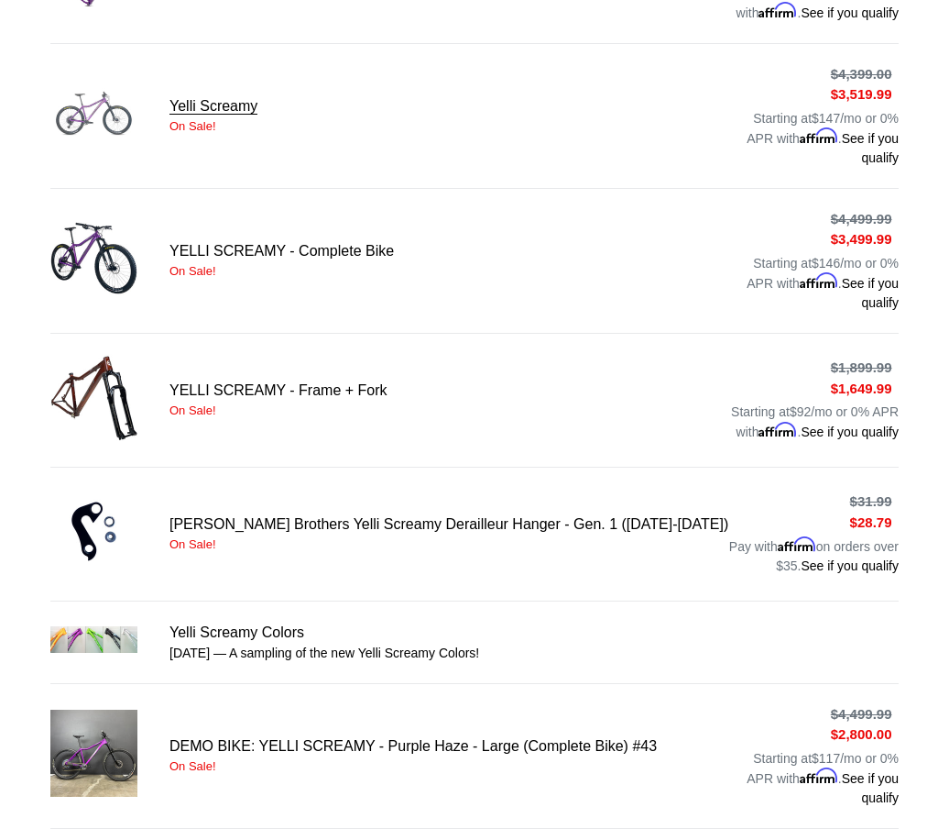
click at [229, 128] on link "Yelli Screamy" at bounding box center [474, 116] width 849 height 104
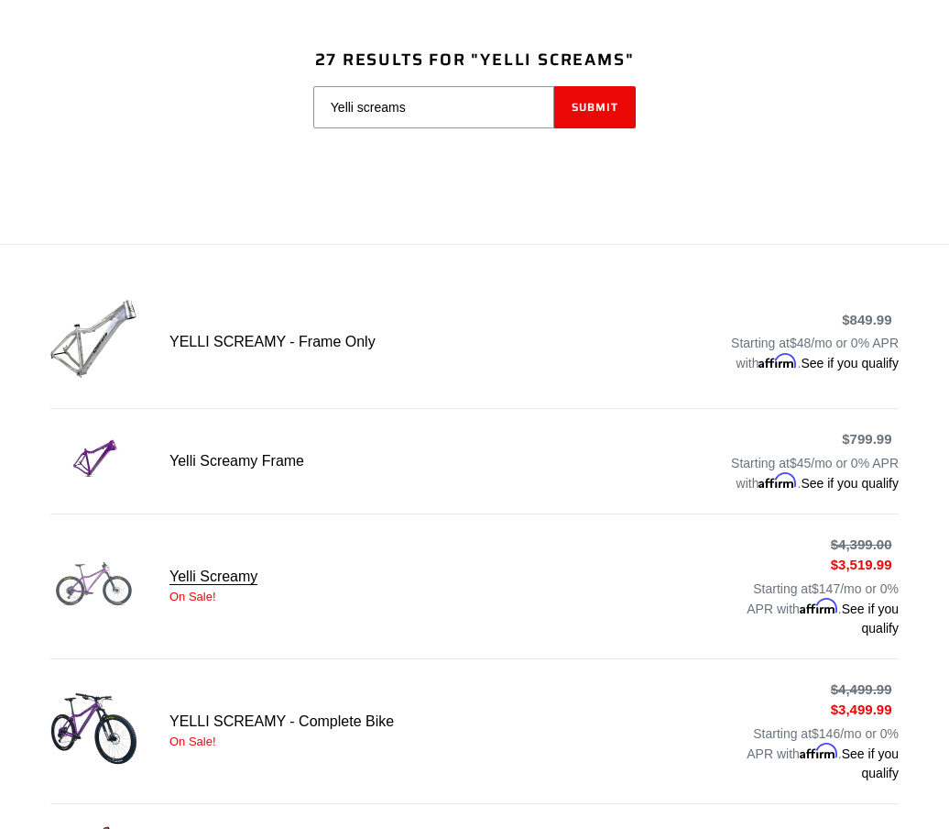
scroll to position [672, 0]
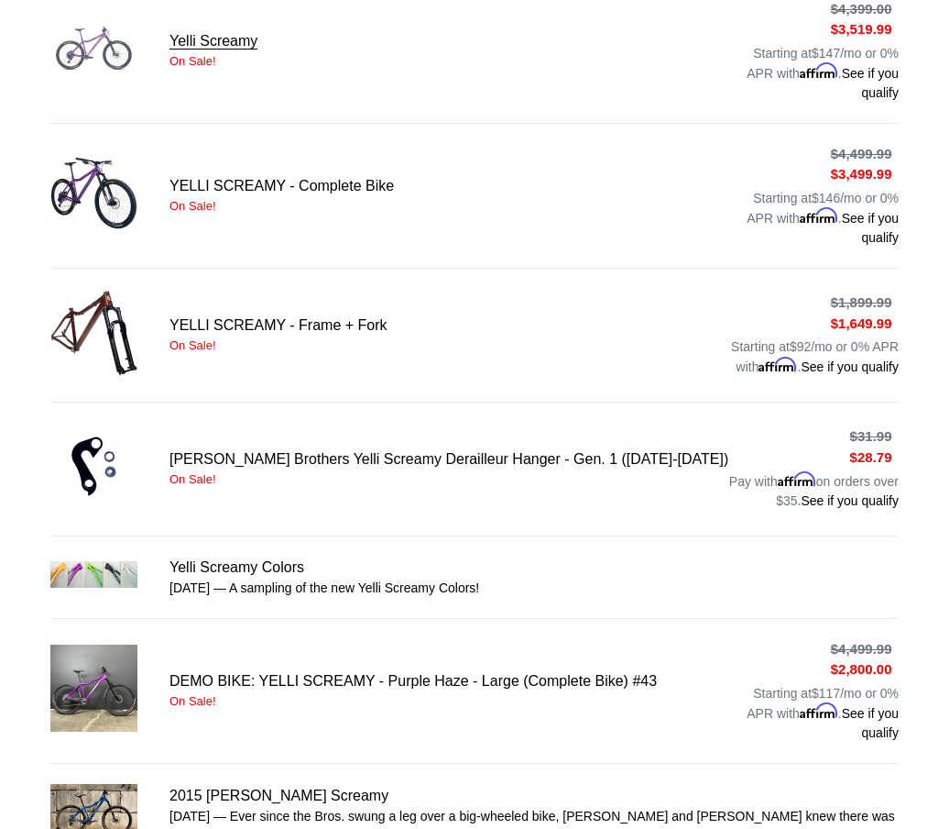
click at [794, 68] on link "Yelli Screamy" at bounding box center [474, 51] width 849 height 104
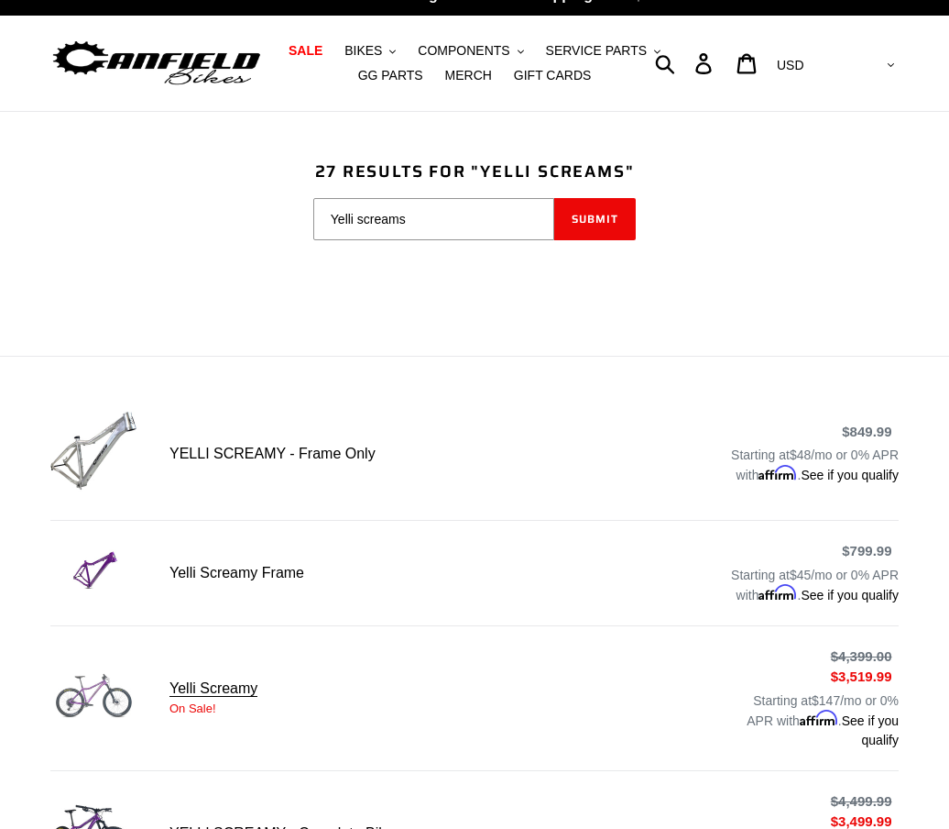
scroll to position [26, 0]
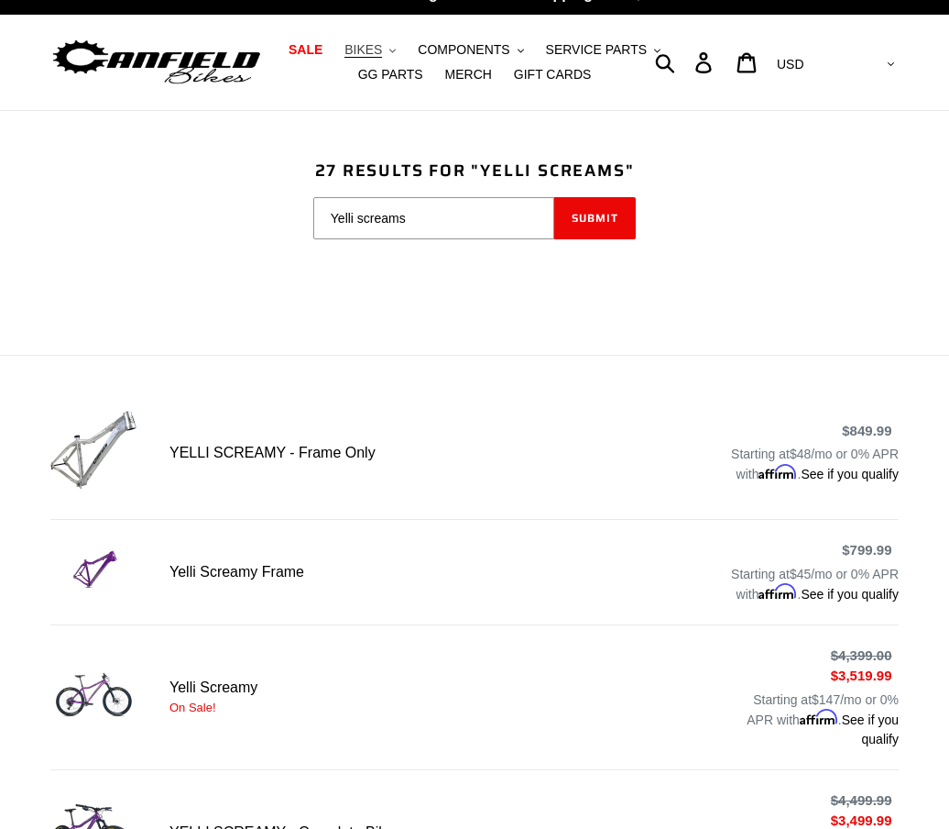
click at [389, 49] on button "BIKES .cls-1{fill:#231f20}" at bounding box center [370, 50] width 70 height 25
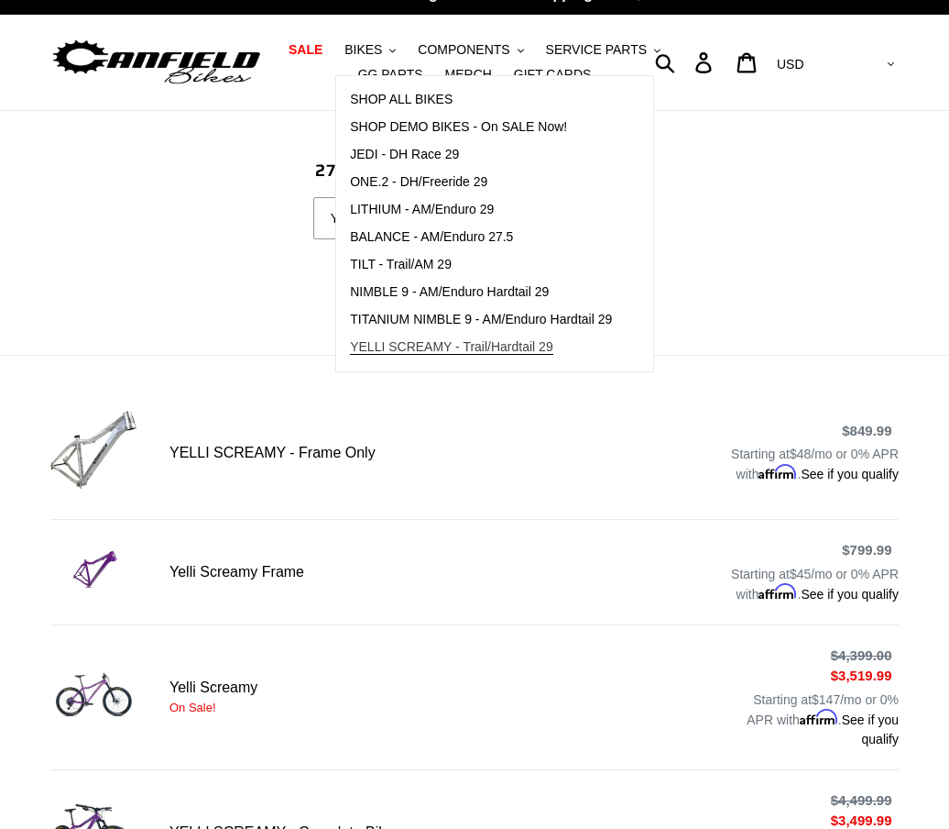
click at [540, 348] on span "YELLI SCREAMY - Trail/Hardtail 29" at bounding box center [451, 347] width 203 height 16
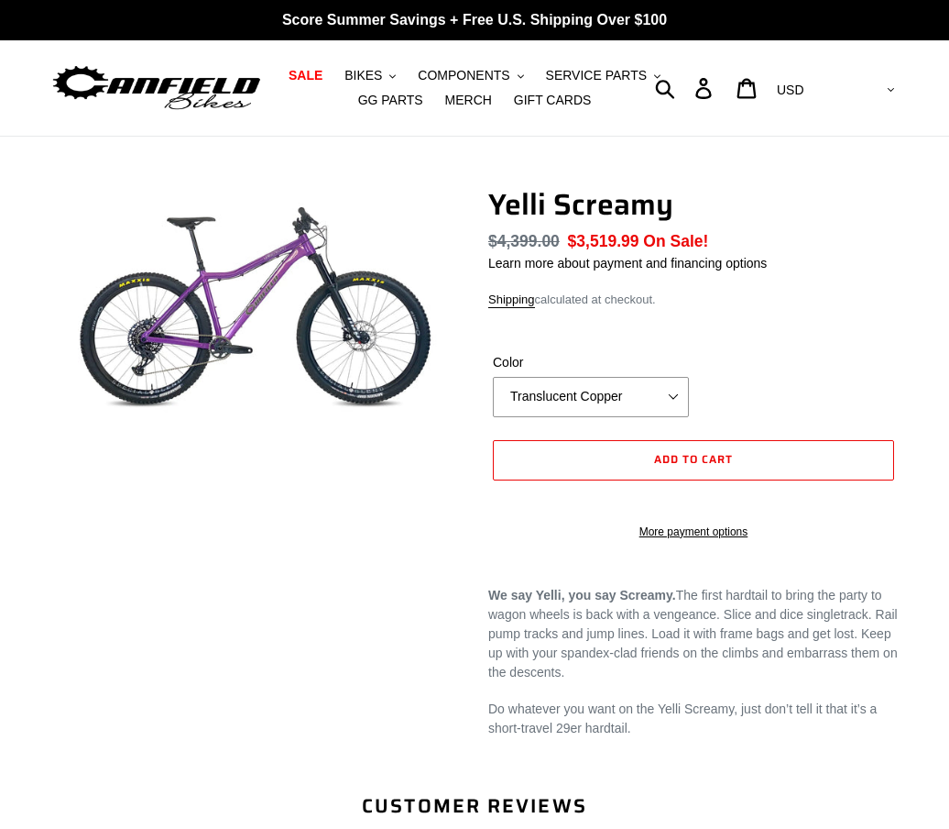
select select "highest-rating"
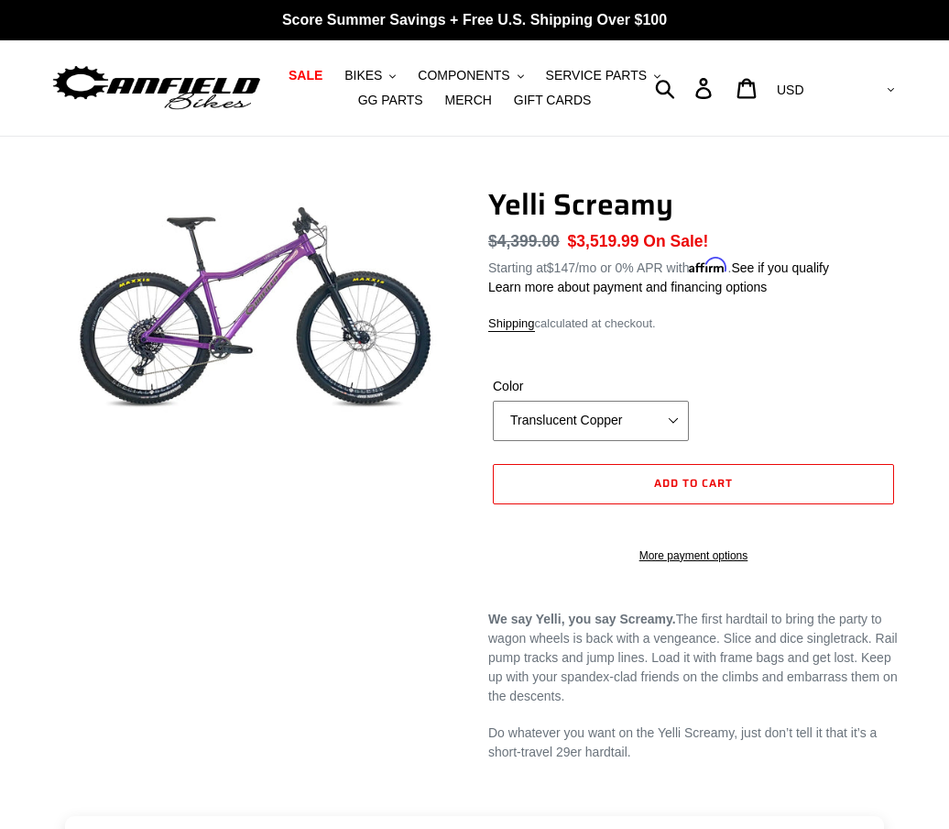
click at [680, 424] on select "Translucent Copper Purple Haze Raw" at bounding box center [591, 421] width 196 height 40
select select "Raw"
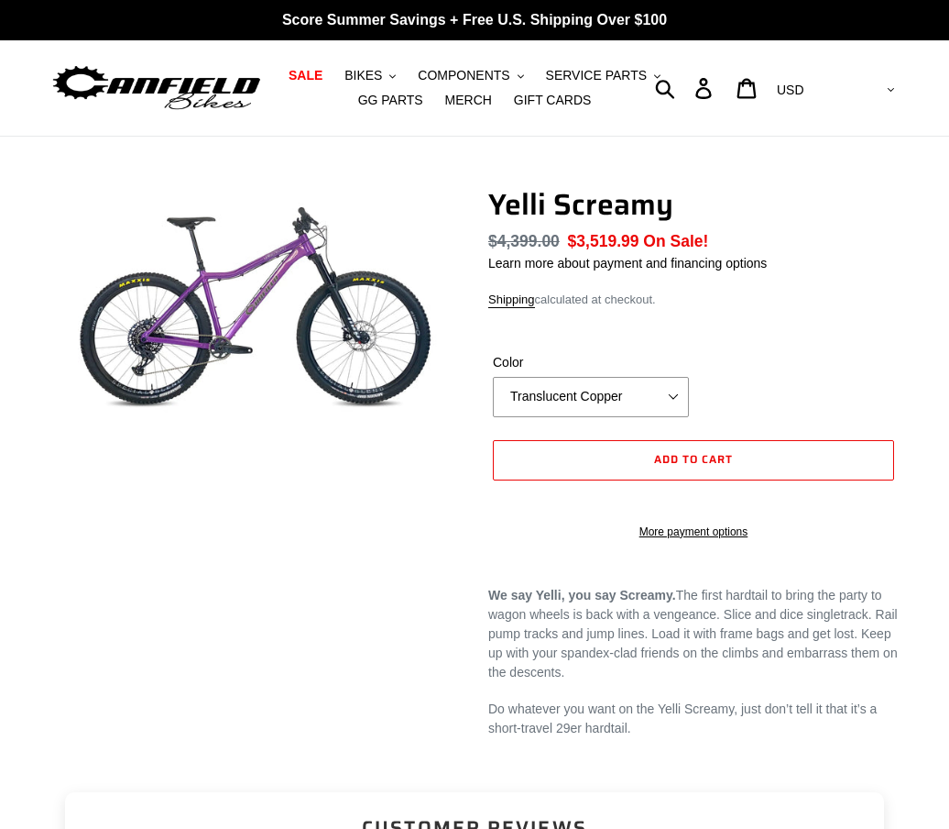
select select "highest-rating"
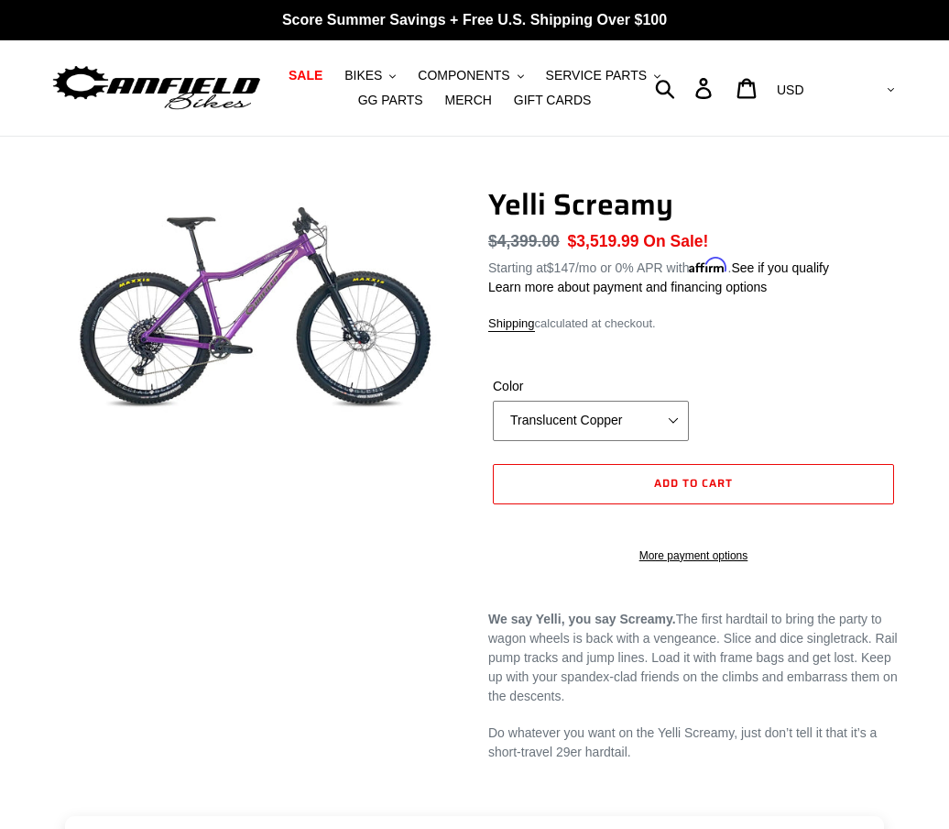
click at [675, 415] on select "Translucent Copper Purple Haze Raw" at bounding box center [591, 421] width 196 height 40
select select "Raw"
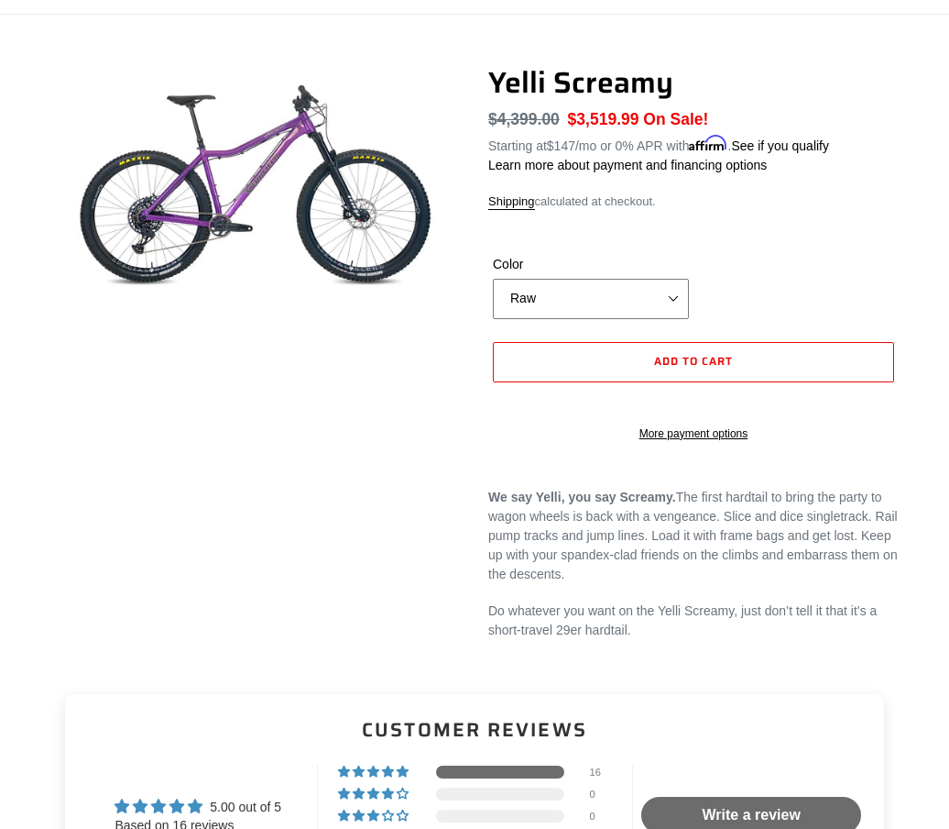
scroll to position [47, 0]
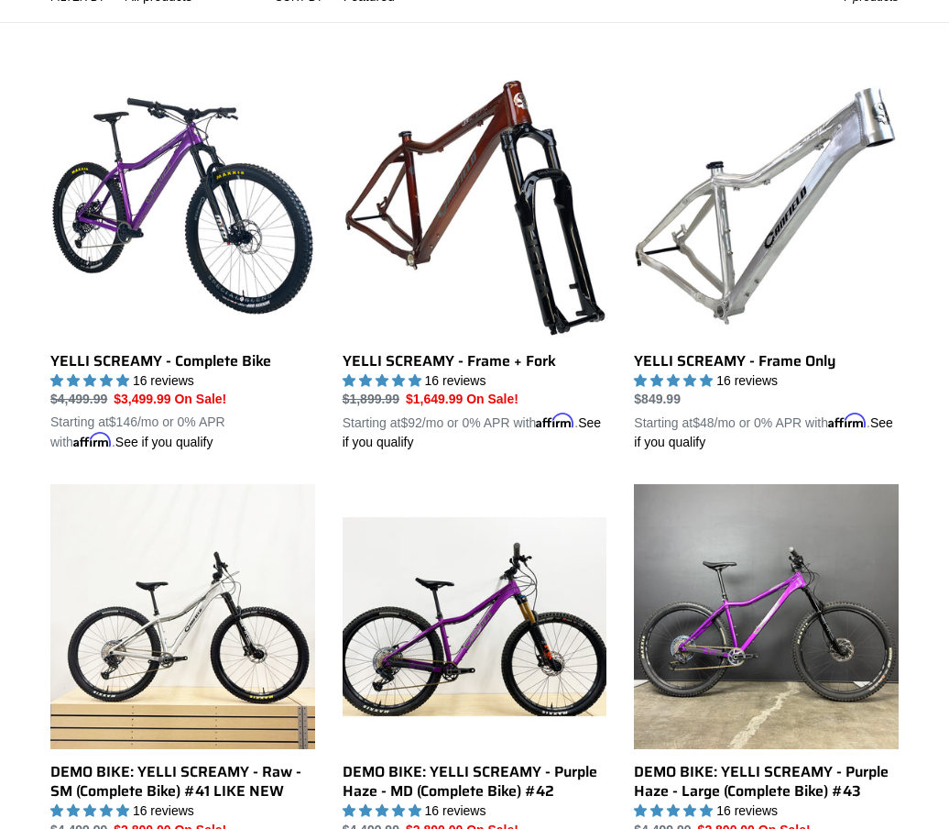
scroll to position [470, 0]
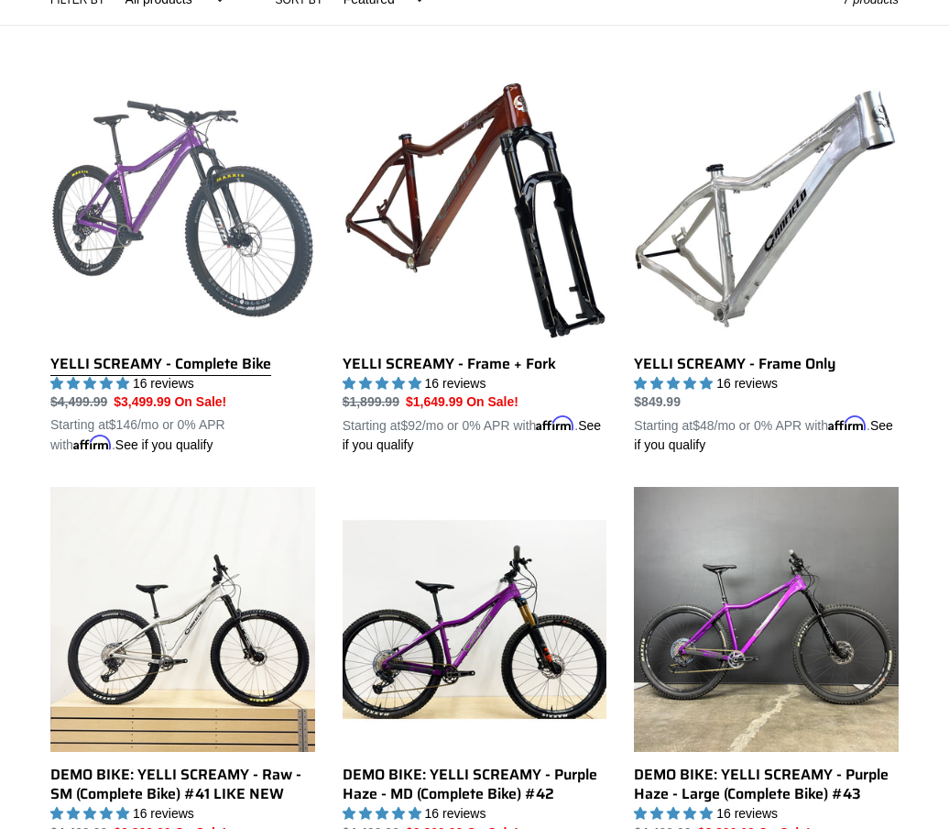
click at [93, 251] on link "YELLI SCREAMY - Complete Bike" at bounding box center [182, 265] width 265 height 379
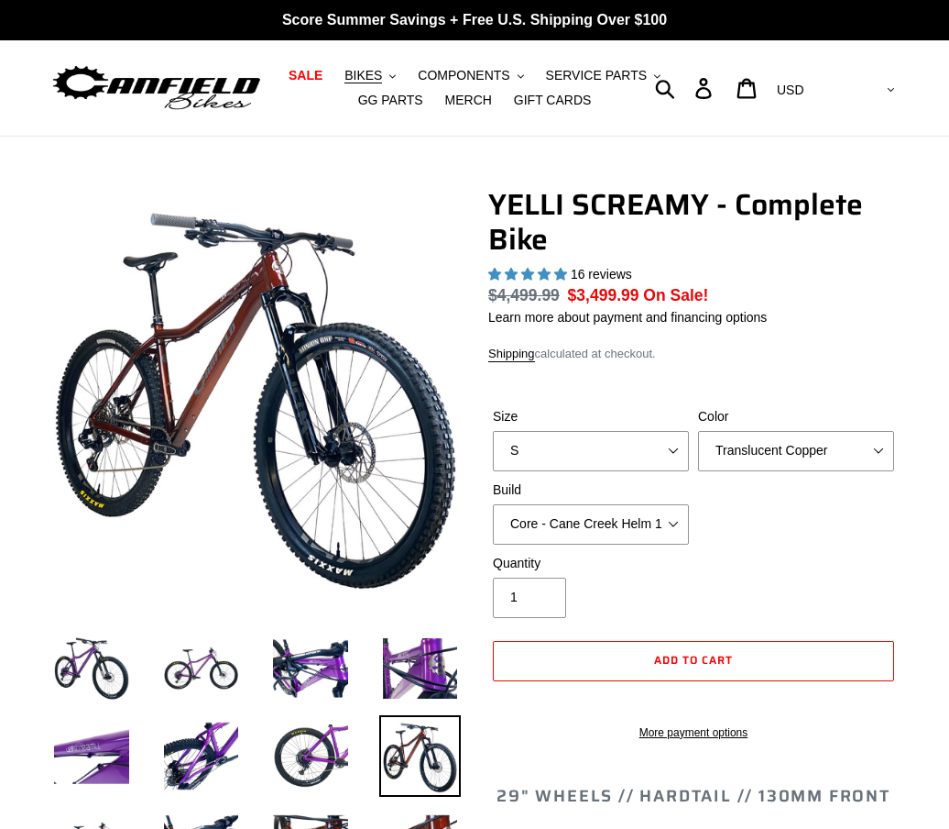
select select "highest-rating"
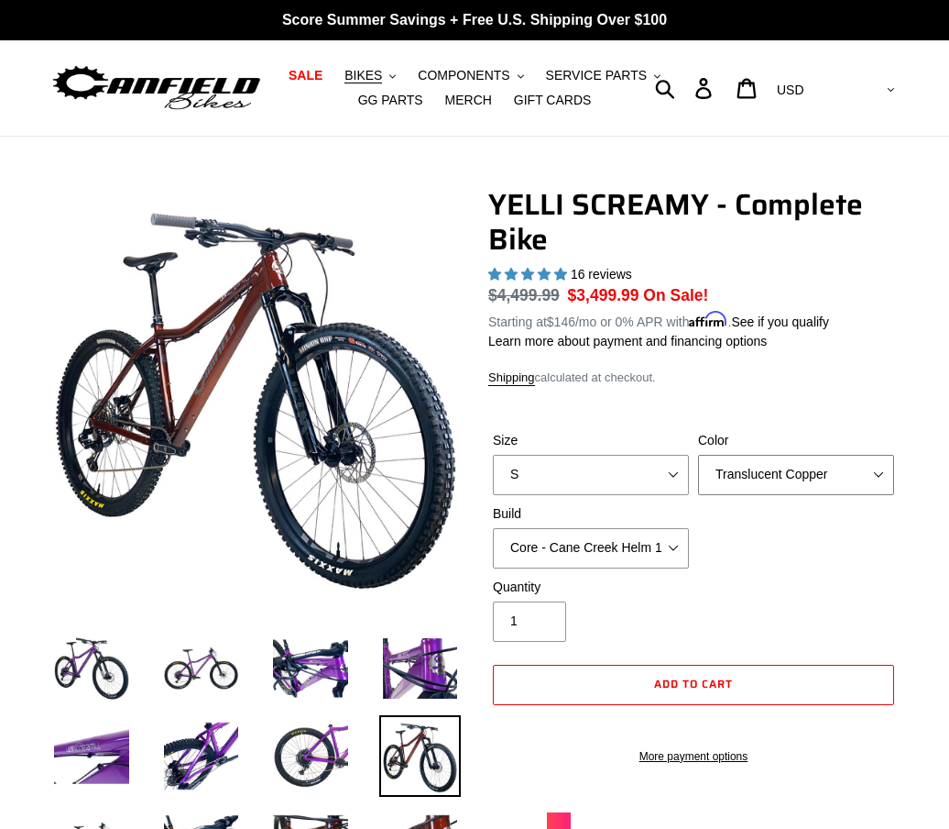
click at [863, 469] on select "Translucent Copper Purple Haze Raw" at bounding box center [796, 475] width 196 height 40
select select "Raw"
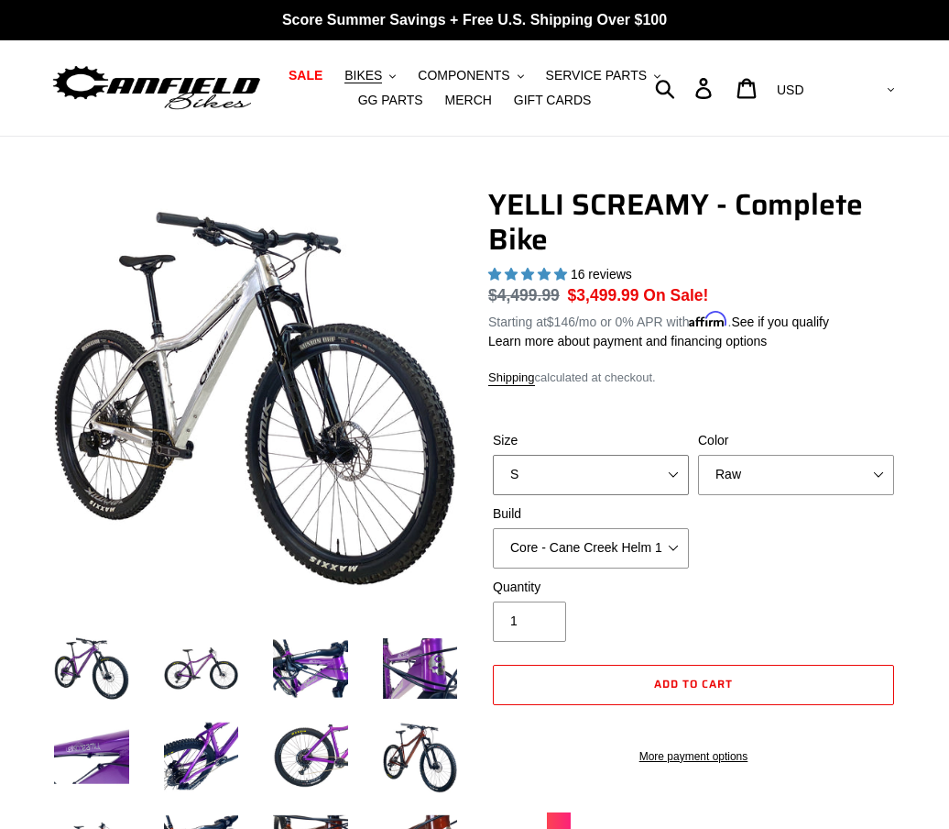
click at [683, 469] on select "S M L XL" at bounding box center [591, 475] width 196 height 40
select select "L"
click at [686, 538] on select "Core - Cane Creek Helm 130 Pro - [GEOGRAPHIC_DATA] Helm 130 Core - Fox 34 SL Fa…" at bounding box center [591, 548] width 196 height 40
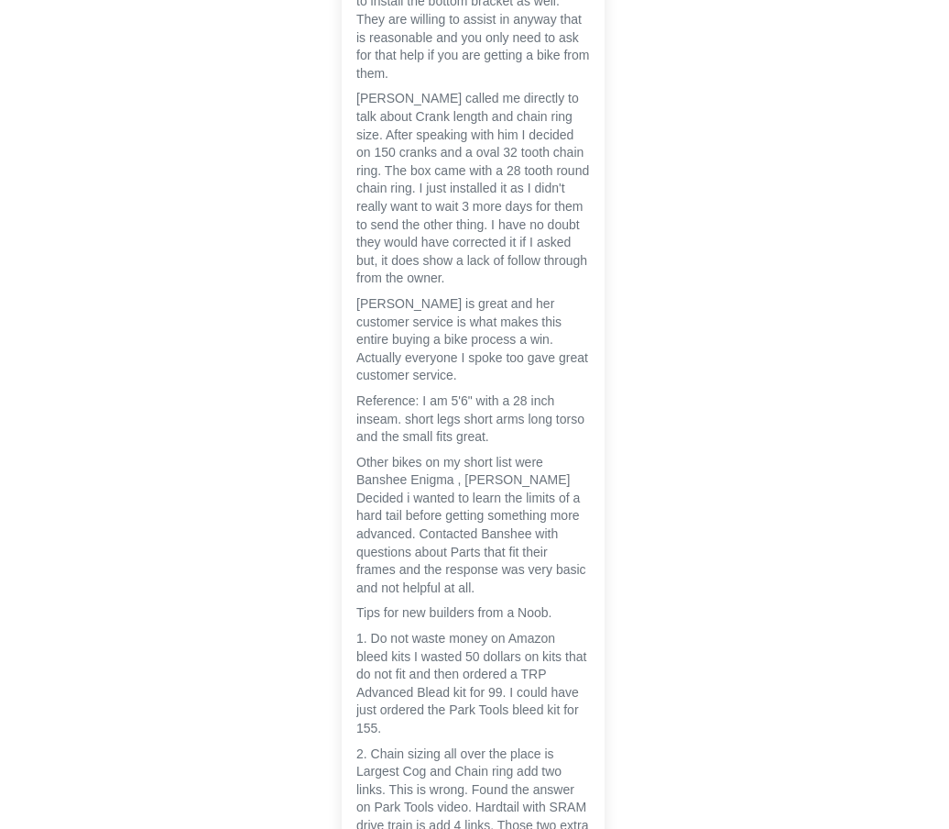
scroll to position [7173, 0]
